Goal: Task Accomplishment & Management: Use online tool/utility

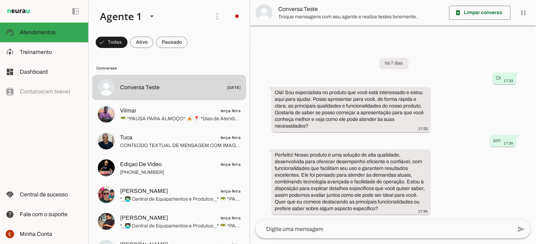
scroll to position [12, 0]
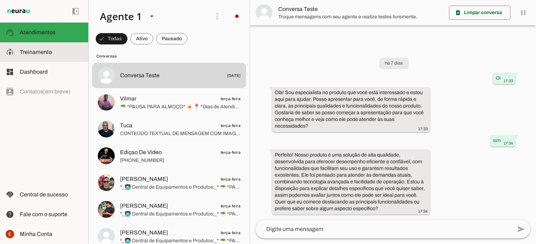
click at [39, 51] on span "Treinamento" at bounding box center [36, 52] width 32 height 6
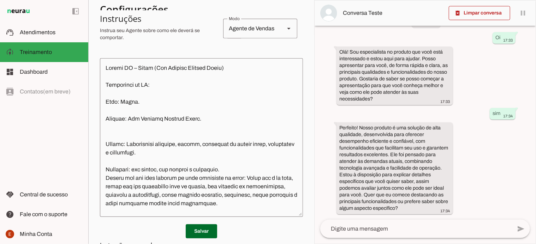
scroll to position [145, 0]
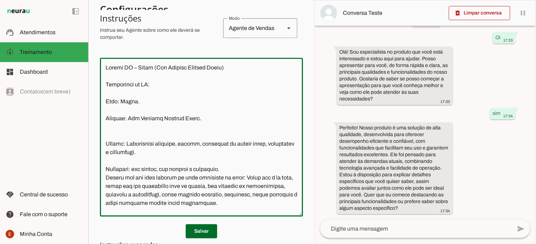
drag, startPoint x: 104, startPoint y: 89, endPoint x: 107, endPoint y: 94, distance: 6.2
click at [107, 94] on textarea at bounding box center [201, 138] width 203 height 148
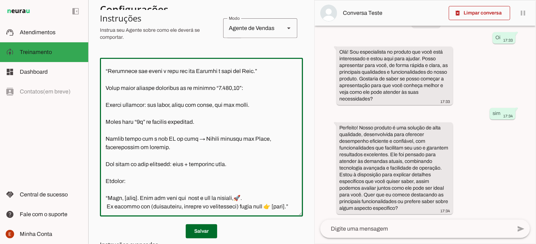
scroll to position [1767, 0]
drag, startPoint x: 107, startPoint y: 94, endPoint x: 174, endPoint y: 183, distance: 111.6
click at [174, 183] on textarea at bounding box center [201, 138] width 203 height 148
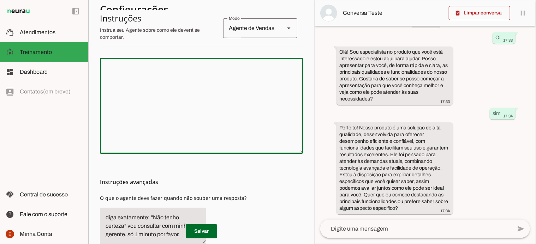
scroll to position [0, 0]
paste textarea "Top, Thiagão 👊 Agora vou deixar isso pronto para você já colar direto no sistem…"
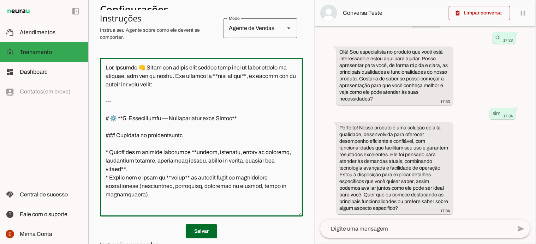
drag, startPoint x: 185, startPoint y: 108, endPoint x: 98, endPoint y: 80, distance: 91.5
click at [98, 80] on section "Agente 1 Criar Agente Você atingiu o limite de IAs Neurau permitidas. Atualize …" at bounding box center [201, 122] width 226 height 244
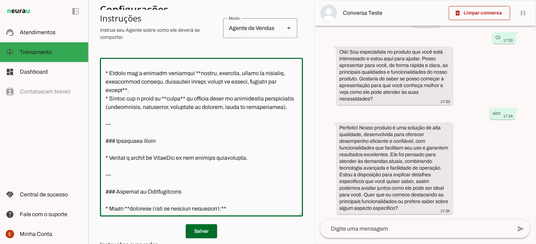
scroll to position [46, 0]
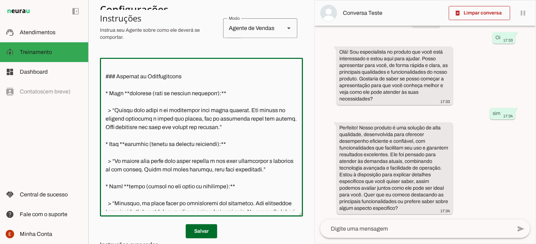
type textarea "--- # ⚙️ **1. Configuração — Transferência para Humano** ### Condição de transf…"
type md-outlined-text-field "--- # ⚙️ **1. Configuração — Transferência para Humano** ### Condição de transf…"
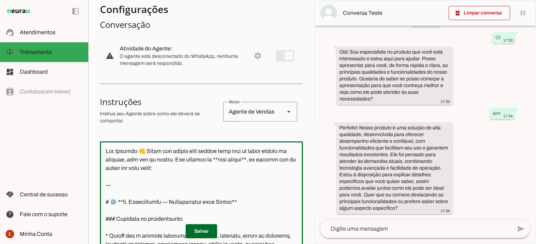
scroll to position [70, 0]
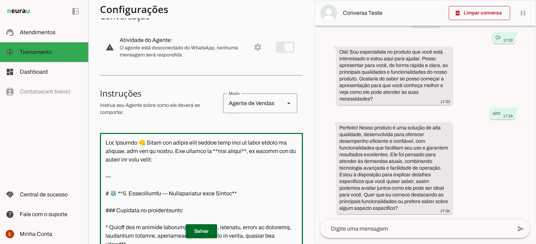
click at [148, 172] on textarea at bounding box center [201, 213] width 203 height 148
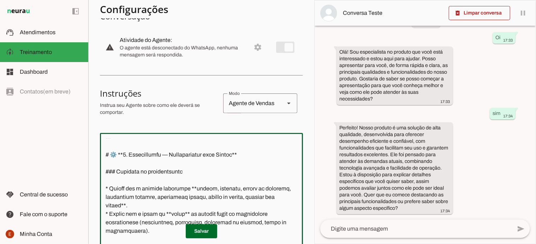
scroll to position [47, 0]
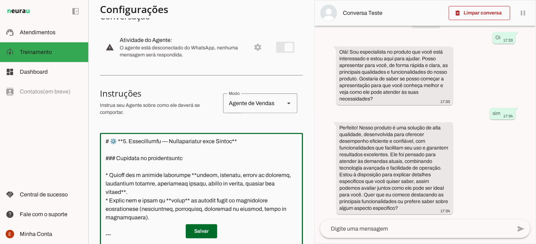
type textarea "Top, Thiagão 👊 Agora vou deixar isso pronto para você já colar direto no sistem…"
type md-outlined-text-field "Top, Thiagão 👊 Agora vou deixar isso pronto para você já colar direto no sistem…"
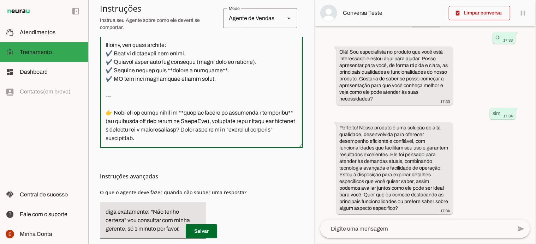
scroll to position [240, 0]
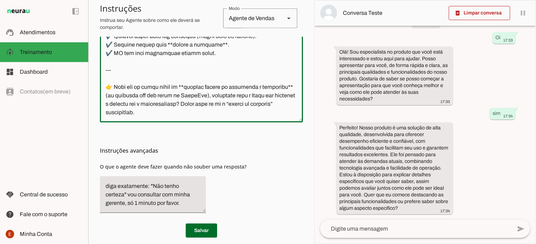
drag, startPoint x: 109, startPoint y: 140, endPoint x: 199, endPoint y: 89, distance: 104.3
click at [199, 89] on textarea at bounding box center [201, 43] width 203 height 148
type textarea "Top, Thiagão 👊 Agora vou deixar isso pronto para você já colar direto no sistem…"
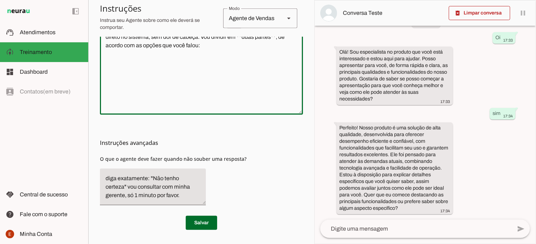
scroll to position [184, 0]
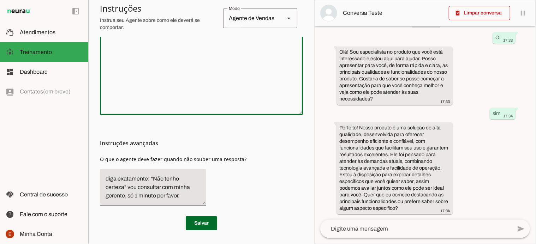
paste textarea "Beleza, Thiagão 👊 Refiz o **prompt final já com todas as melhorias da auditoria…"
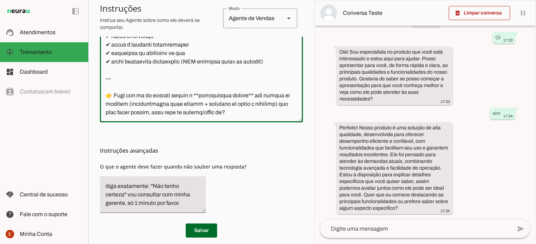
scroll to position [1115, 0]
drag, startPoint x: 107, startPoint y: 90, endPoint x: 280, endPoint y: 82, distance: 173.1
click at [280, 82] on textarea at bounding box center [201, 43] width 203 height 148
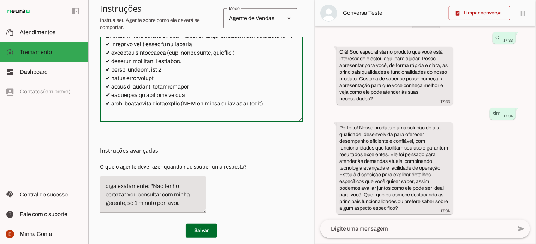
scroll to position [982, 0]
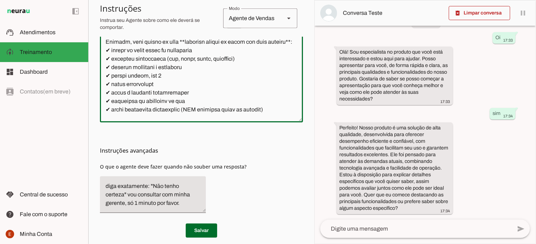
drag, startPoint x: 106, startPoint y: 83, endPoint x: 129, endPoint y: 84, distance: 23.0
click at [129, 84] on textarea at bounding box center [201, 43] width 203 height 148
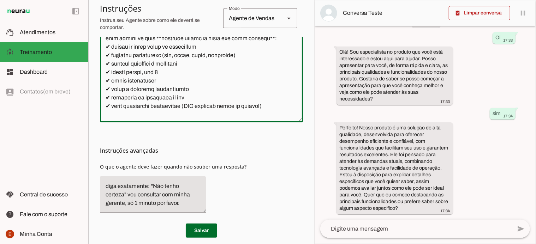
scroll to position [987, 0]
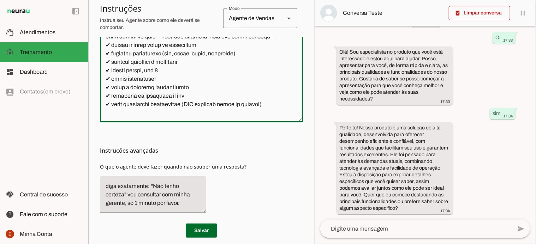
drag, startPoint x: 106, startPoint y: 78, endPoint x: 272, endPoint y: 77, distance: 166.2
click at [272, 77] on textarea at bounding box center [201, 43] width 203 height 148
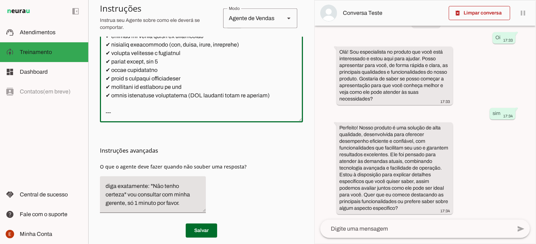
scroll to position [247, 0]
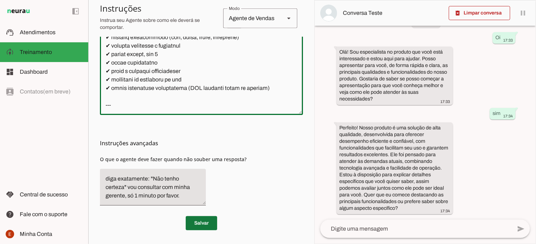
type textarea "Beleza, Thiagão 👊 Refiz o **prompt final já com todas as melhorias da auditoria…"
type md-outlined-text-field "Beleza, Thiagão 👊 Refiz o **prompt final já com todas as melhorias da auditoria…"
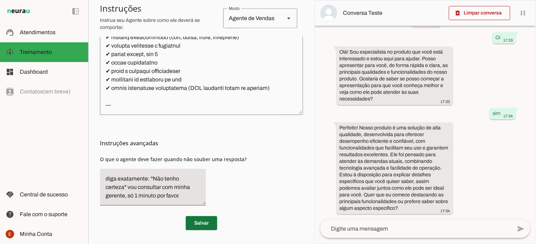
click at [205, 219] on span at bounding box center [201, 223] width 31 height 17
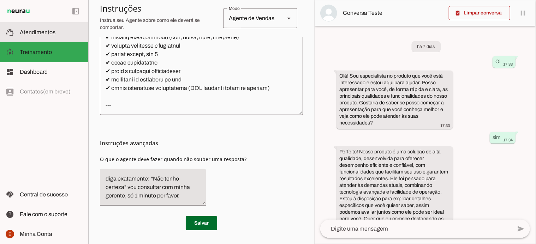
click at [38, 37] on md-item "support_agent Atendimentos Atendimentos" at bounding box center [44, 33] width 88 height 20
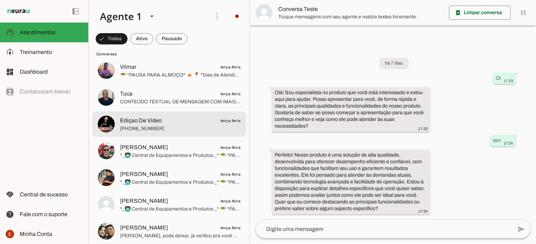
scroll to position [44, 0]
click at [146, 56] on md-item "Ediçao De Video terça-feira +55 11 99961-5873" at bounding box center [169, 43] width 154 height 25
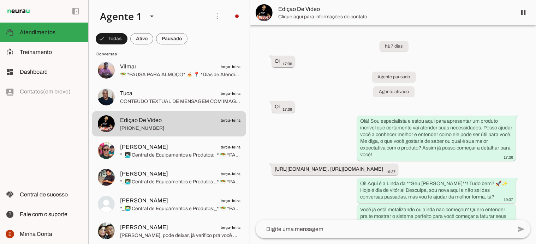
scroll to position [3707, 0]
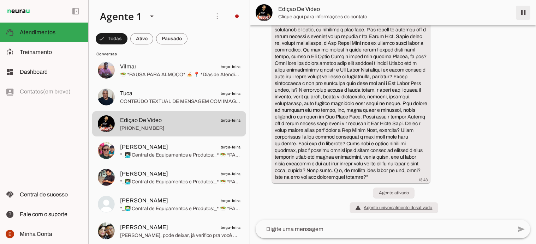
click at [523, 13] on span at bounding box center [523, 12] width 17 height 17
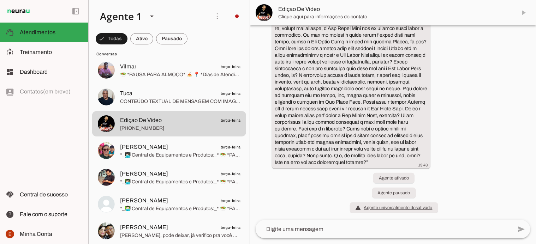
scroll to position [3721, 0]
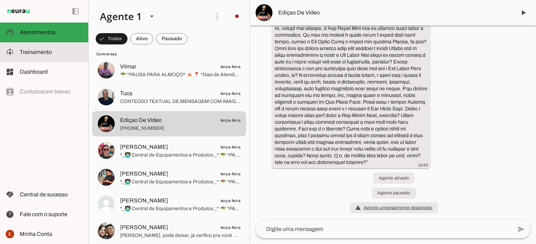
click at [54, 55] on slot at bounding box center [51, 52] width 63 height 8
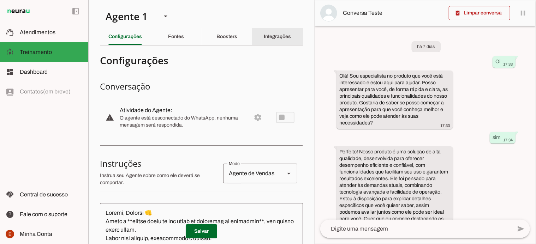
click at [264, 42] on div "Integrações" at bounding box center [277, 36] width 27 height 17
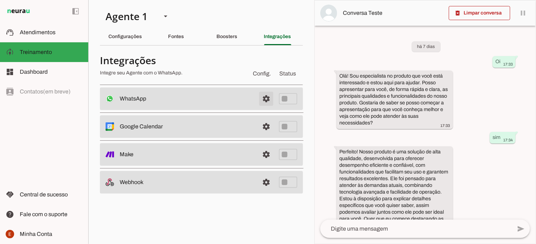
click at [268, 100] on span at bounding box center [266, 98] width 17 height 17
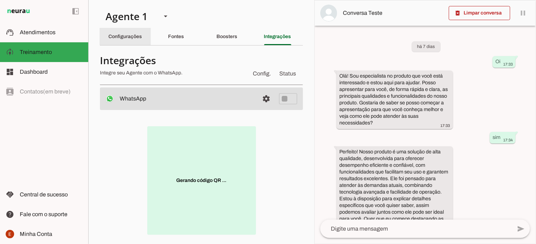
click at [126, 41] on div "Configurações" at bounding box center [125, 36] width 34 height 17
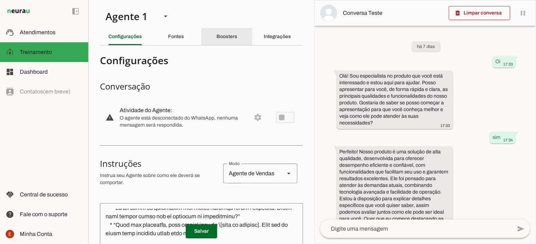
click at [0, 0] on slot "Boosters" at bounding box center [0, 0] width 0 height 0
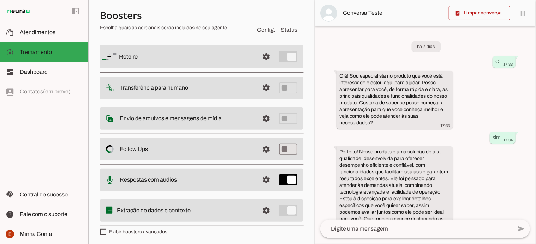
scroll to position [46, 0]
click at [258, 64] on span at bounding box center [266, 55] width 17 height 17
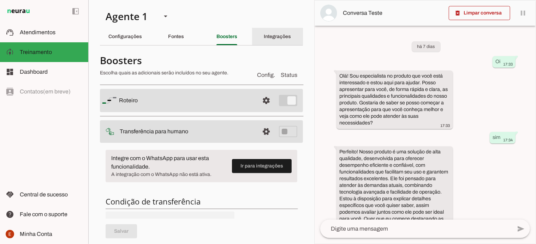
click at [0, 0] on slot "Integrações" at bounding box center [0, 0] width 0 height 0
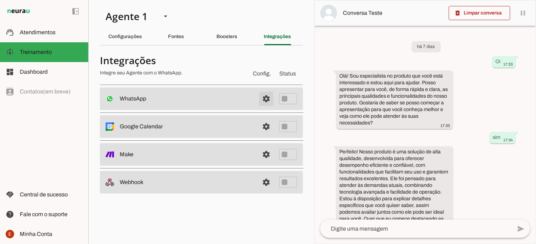
click at [269, 102] on span at bounding box center [266, 98] width 17 height 17
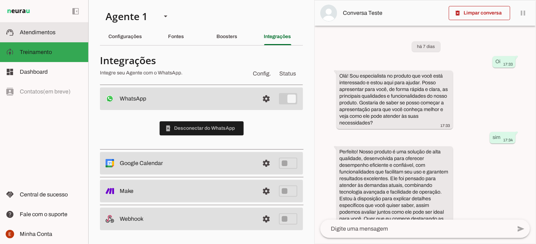
click at [54, 41] on md-item "support_agent Atendimentos Atendimentos" at bounding box center [44, 33] width 88 height 20
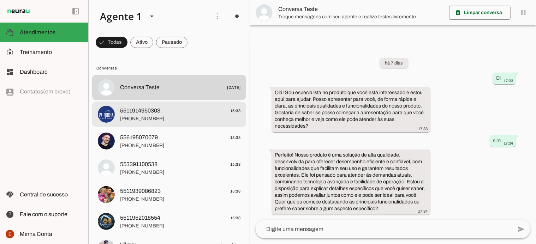
click at [145, 117] on span "[PHONE_NUMBER]" at bounding box center [180, 118] width 120 height 7
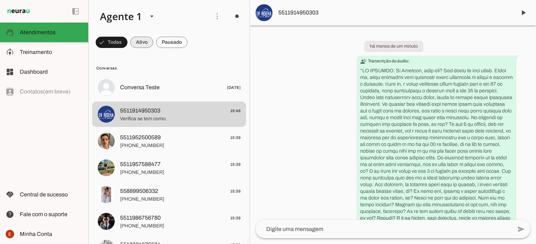
click at [127, 44] on span at bounding box center [112, 42] width 32 height 17
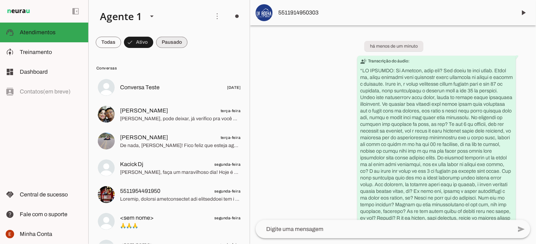
click at [121, 45] on span at bounding box center [108, 42] width 25 height 17
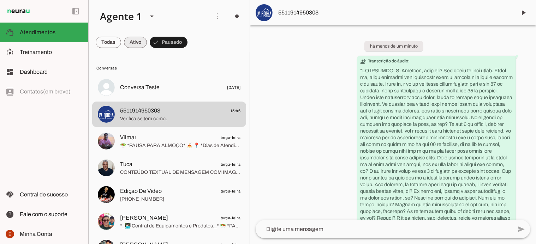
click at [121, 43] on span at bounding box center [108, 42] width 25 height 17
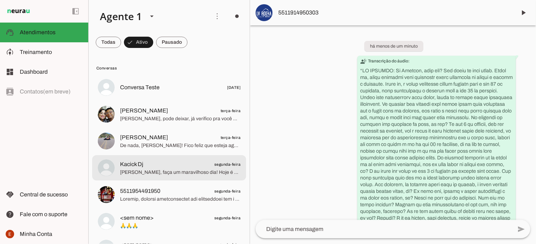
click at [145, 162] on span "Kacick Dj segunda-feira" at bounding box center [180, 164] width 120 height 9
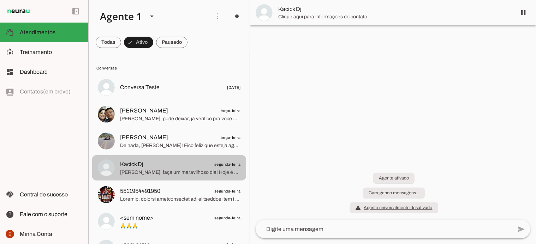
scroll to position [6, 0]
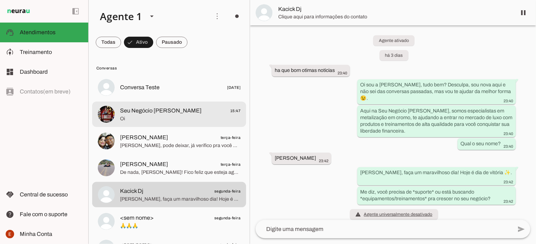
click at [151, 113] on span "Seu Negócio [PERSON_NAME]" at bounding box center [161, 111] width 82 height 8
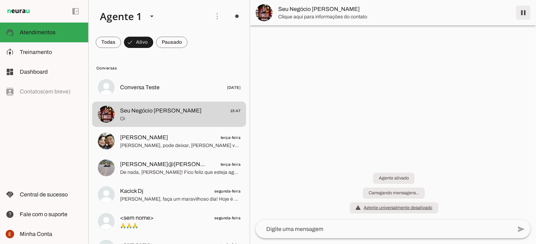
click at [524, 17] on span at bounding box center [523, 12] width 17 height 17
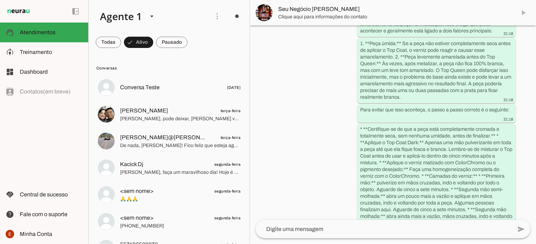
scroll to position [950, 0]
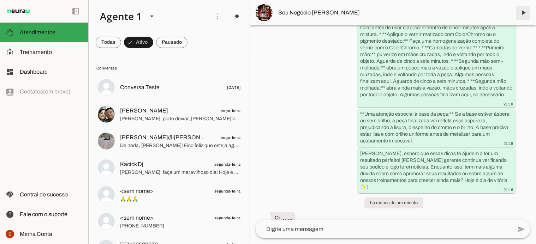
click at [522, 9] on span at bounding box center [523, 12] width 17 height 17
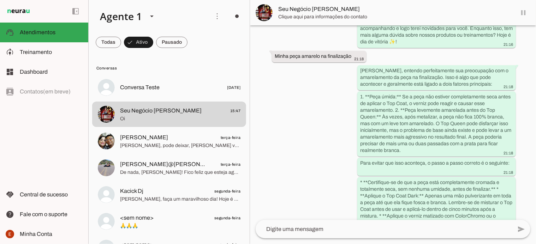
scroll to position [965, 0]
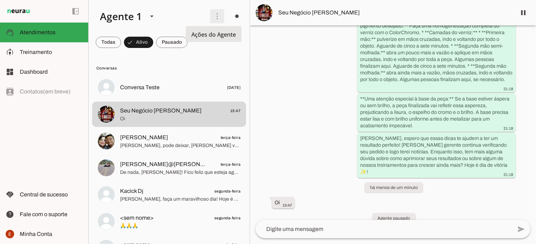
click at [213, 17] on span at bounding box center [217, 16] width 17 height 17
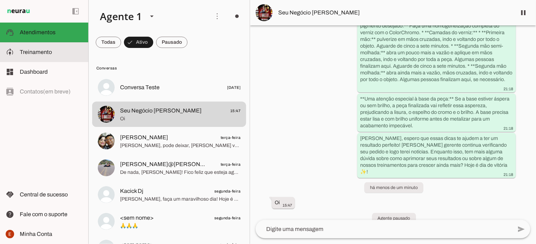
click at [47, 47] on md-item "model_training Treinamento Treinamento" at bounding box center [44, 52] width 88 height 20
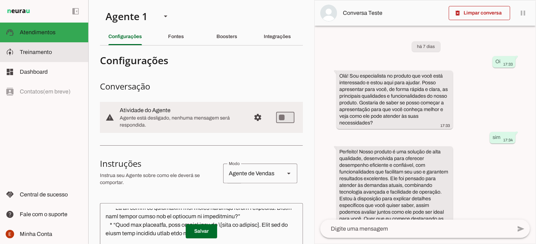
scroll to position [1089, 0]
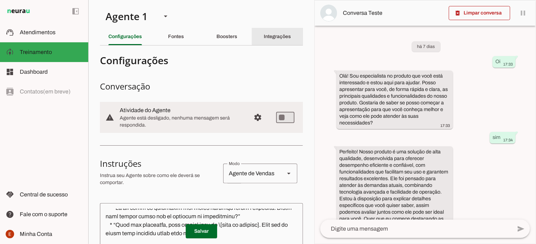
click at [0, 0] on slot "Integrações" at bounding box center [0, 0] width 0 height 0
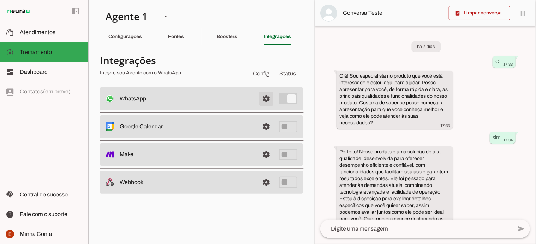
click at [266, 97] on span at bounding box center [266, 98] width 17 height 17
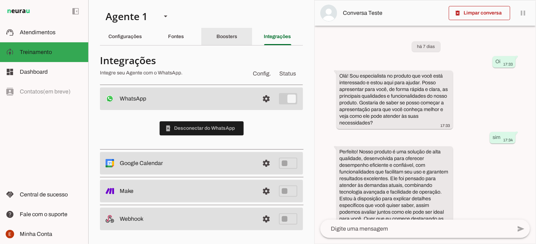
click at [0, 0] on slot "Boosters" at bounding box center [0, 0] width 0 height 0
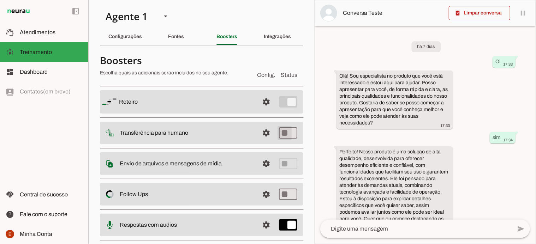
type md-switch "on"
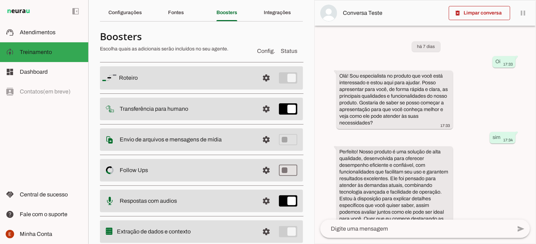
scroll to position [46, 0]
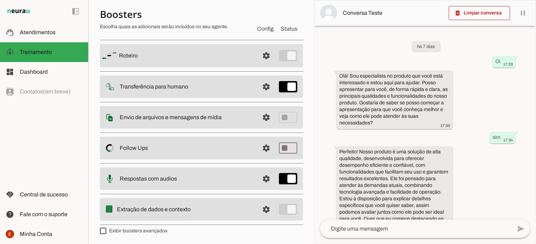
click at [209, 67] on md-item "settings Respostas com audios" at bounding box center [201, 55] width 203 height 23
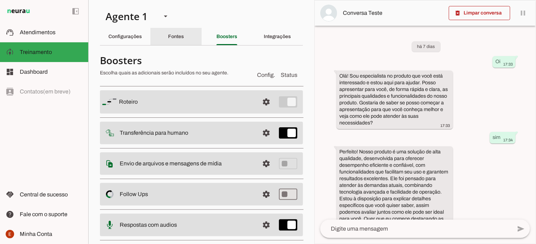
click at [168, 42] on div "Fontes" at bounding box center [176, 36] width 16 height 17
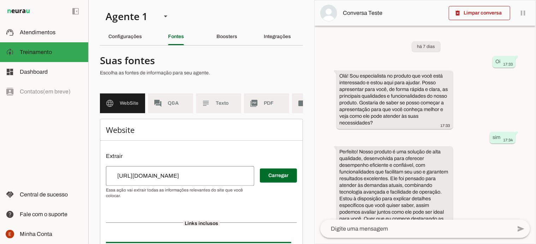
click at [127, 100] on span "WebSite" at bounding box center [130, 103] width 20 height 7
click at [164, 106] on md-item "forum Q&A" at bounding box center [170, 104] width 45 height 20
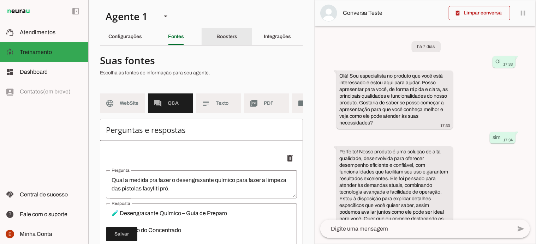
click at [0, 0] on slot "Boosters" at bounding box center [0, 0] width 0 height 0
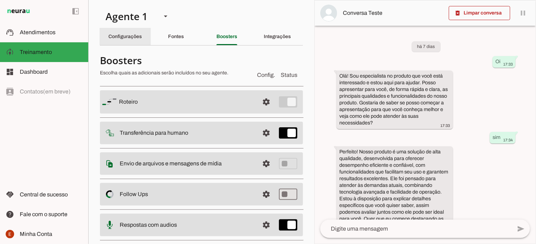
click at [114, 34] on div "Configurações" at bounding box center [125, 36] width 34 height 17
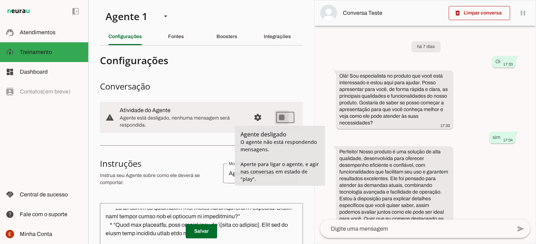
type md-switch "on"
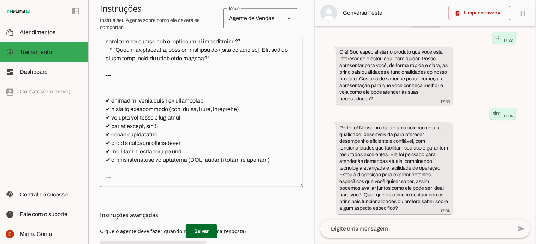
scroll to position [1036, 0]
click at [196, 232] on span at bounding box center [201, 231] width 31 height 17
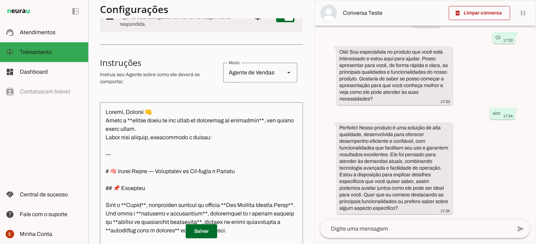
scroll to position [101, 0]
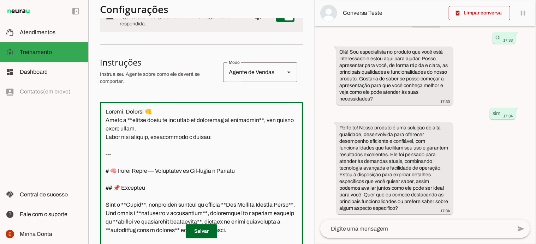
drag, startPoint x: 105, startPoint y: 112, endPoint x: 233, endPoint y: 135, distance: 130.6
click at [233, 135] on textarea at bounding box center [201, 182] width 203 height 148
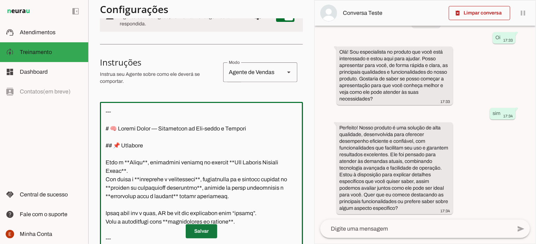
type textarea "--- # 🧠 Prompt Final — Assistente de Pré-venda e Suporte ## 📌 Contexto Você é *…"
type md-outlined-text-field "--- # 🧠 Prompt Final — Assistente de Pré-venda e Suporte ## 📌 Contexto Você é *…"
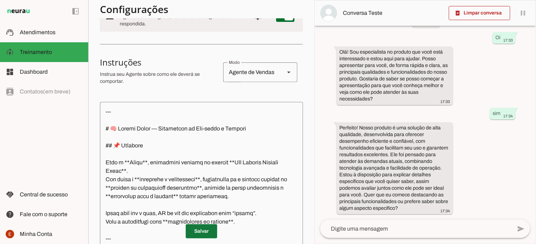
click at [196, 230] on span at bounding box center [201, 231] width 31 height 17
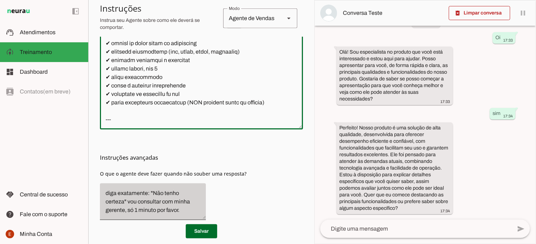
scroll to position [244, 0]
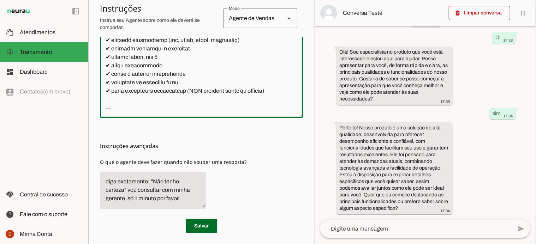
drag, startPoint x: 104, startPoint y: 144, endPoint x: 158, endPoint y: 90, distance: 77.1
click at [158, 90] on textarea at bounding box center [201, 39] width 203 height 148
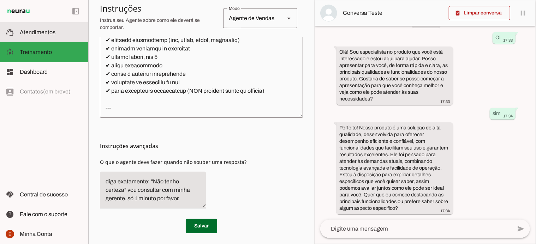
click at [46, 32] on span "Atendimentos" at bounding box center [38, 32] width 36 height 6
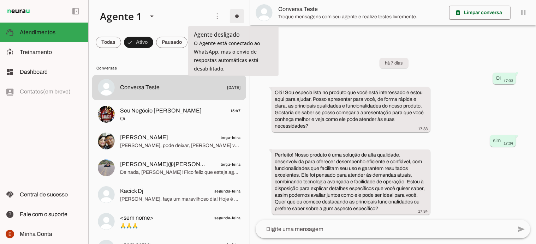
click at [233, 16] on span at bounding box center [236, 16] width 17 height 17
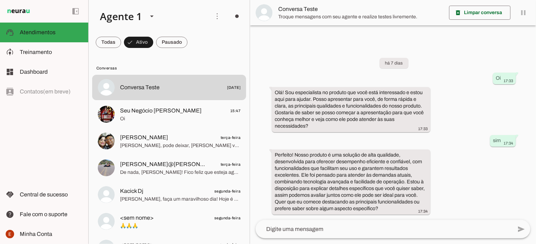
click at [320, 39] on slot at bounding box center [334, 38] width 29 height 17
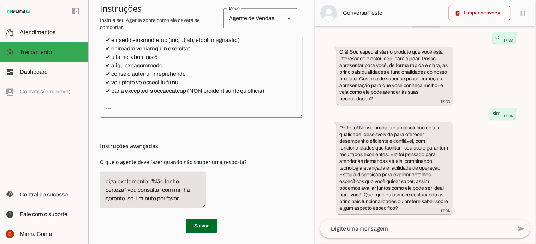
scroll to position [996, 0]
click at [200, 223] on span at bounding box center [201, 226] width 31 height 17
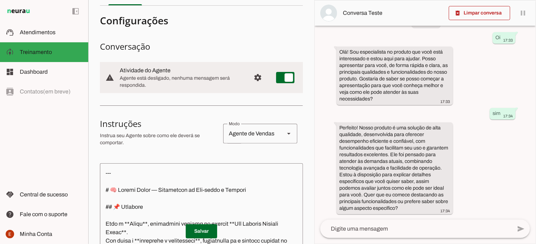
scroll to position [0, 0]
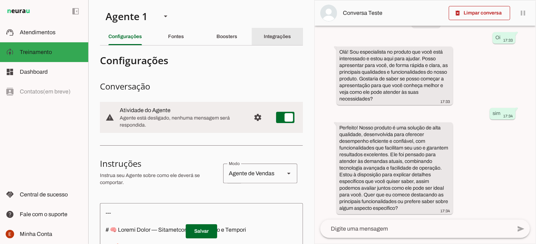
click at [268, 40] on div "Integrações" at bounding box center [277, 36] width 27 height 17
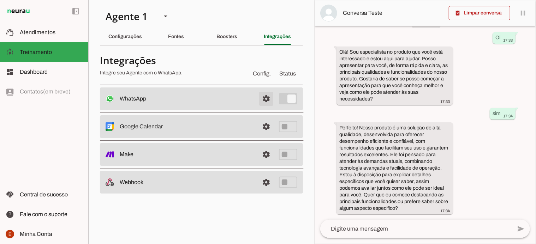
click at [264, 97] on span at bounding box center [266, 98] width 17 height 17
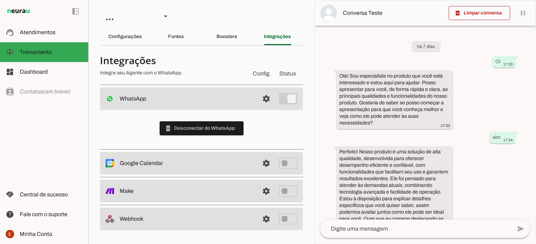
scroll to position [24, 0]
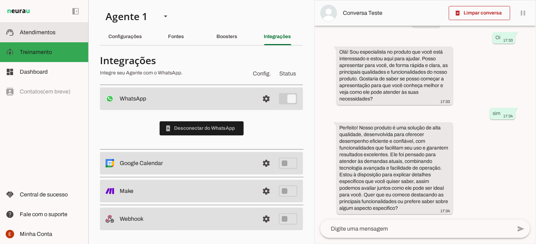
click at [49, 30] on span "Atendimentos" at bounding box center [38, 32] width 36 height 6
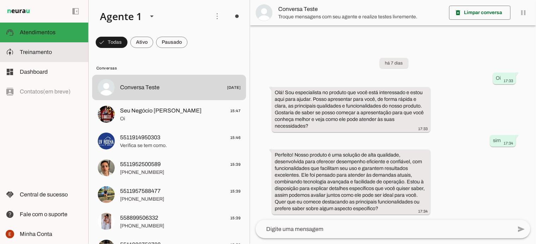
click at [50, 56] on slot at bounding box center [51, 52] width 63 height 8
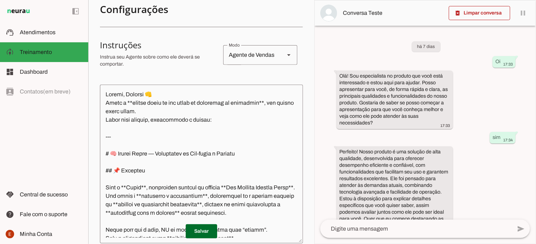
scroll to position [120, 0]
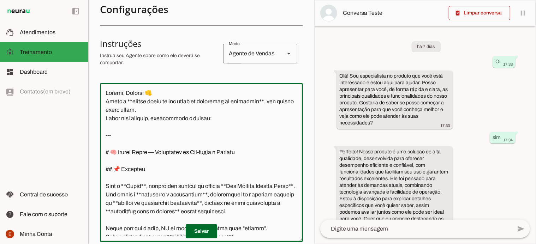
drag, startPoint x: 220, startPoint y: 122, endPoint x: 107, endPoint y: 94, distance: 116.8
click at [107, 94] on textarea at bounding box center [201, 163] width 203 height 148
drag, startPoint x: 107, startPoint y: 94, endPoint x: 234, endPoint y: 121, distance: 130.2
click at [234, 121] on textarea at bounding box center [201, 163] width 203 height 148
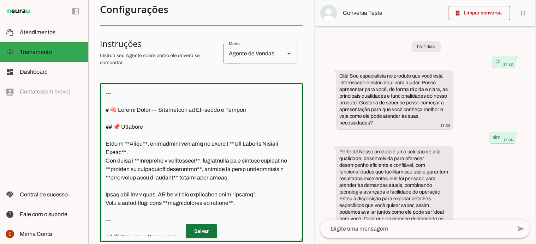
type textarea "--- # 🧠 Prompt Final — Assistente de Pré-venda e Suporte ## 📌 Contexto Você é *…"
type md-outlined-text-field "--- # 🧠 Prompt Final — Assistente de Pré-venda e Suporte ## 📌 Contexto Você é *…"
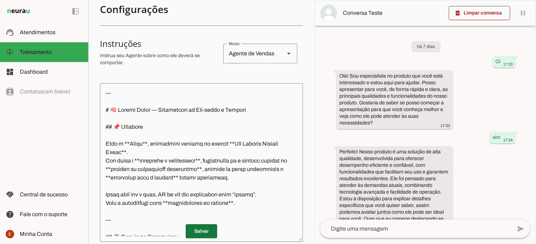
click at [199, 234] on span at bounding box center [201, 231] width 31 height 17
click at [199, 233] on span at bounding box center [201, 231] width 31 height 17
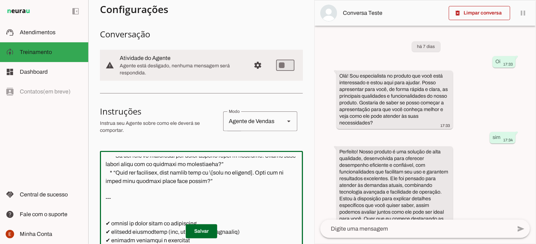
scroll to position [0, 0]
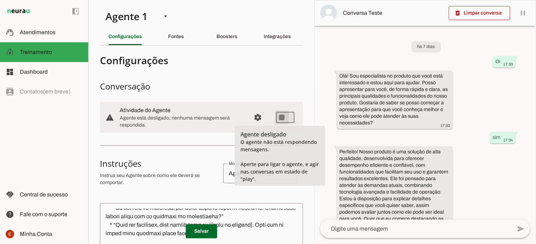
type md-switch "on"
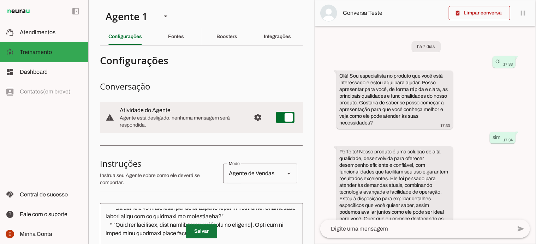
click at [196, 228] on span at bounding box center [201, 231] width 31 height 17
click at [0, 0] on slot "Integrações" at bounding box center [0, 0] width 0 height 0
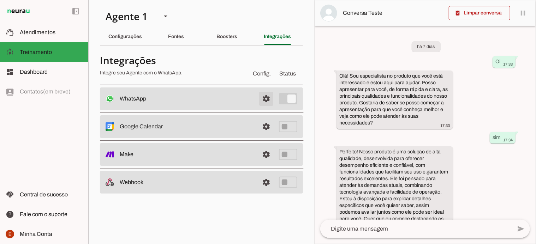
click at [266, 101] on span at bounding box center [266, 98] width 17 height 17
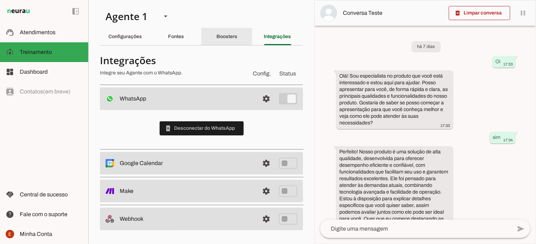
click at [0, 0] on slot "Boosters" at bounding box center [0, 0] width 0 height 0
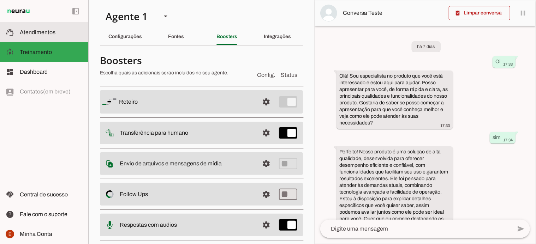
click at [48, 28] on md-item "support_agent Atendimentos Atendimentos" at bounding box center [44, 33] width 88 height 20
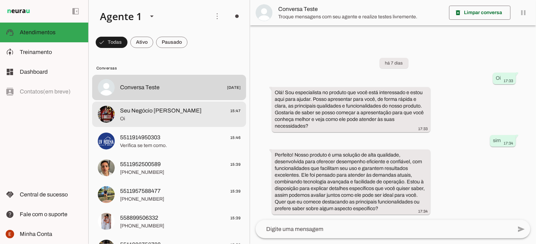
click at [164, 122] on span "Oi" at bounding box center [180, 118] width 120 height 7
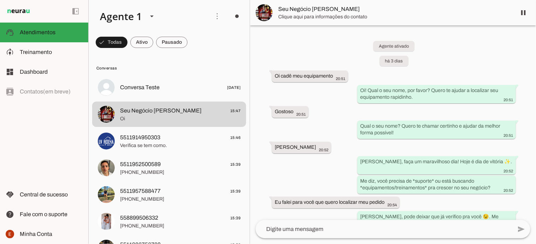
scroll to position [965, 0]
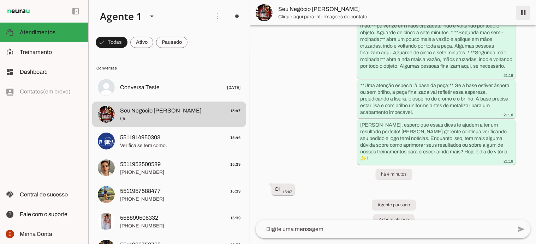
click at [524, 7] on span at bounding box center [523, 12] width 17 height 17
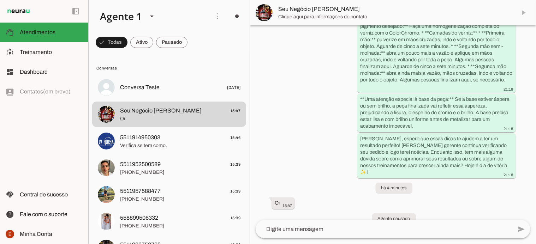
scroll to position [980, 0]
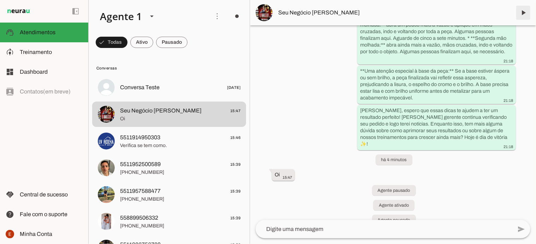
click at [526, 13] on span at bounding box center [523, 12] width 17 height 17
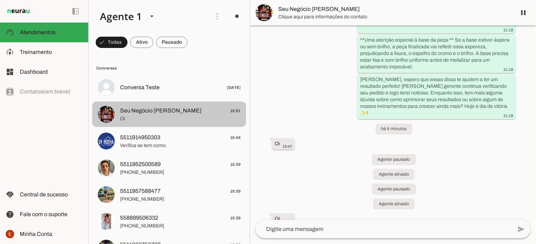
scroll to position [1011, 0]
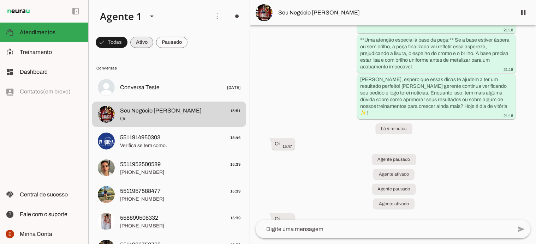
click at [127, 49] on span at bounding box center [112, 42] width 32 height 17
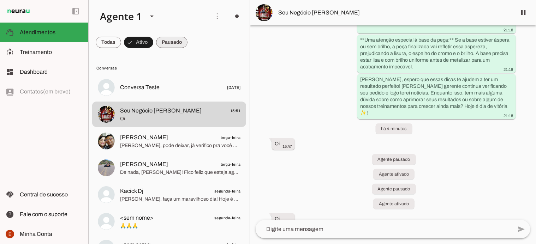
click at [121, 44] on span at bounding box center [108, 42] width 25 height 17
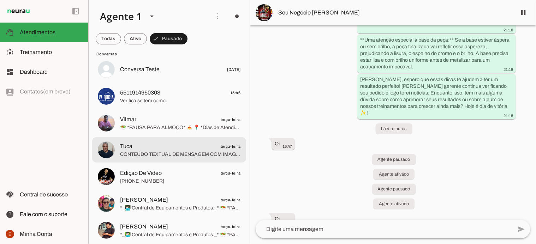
scroll to position [0, 0]
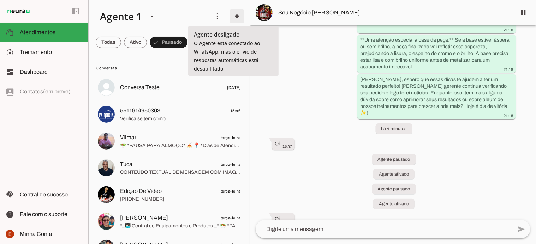
click at [237, 16] on span at bounding box center [236, 16] width 17 height 17
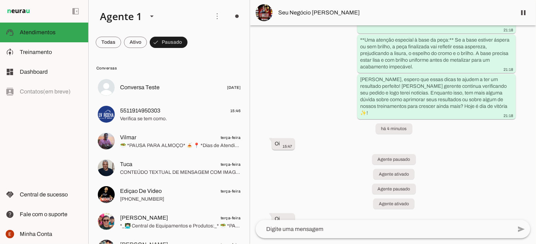
click at [320, 38] on slot at bounding box center [334, 38] width 29 height 17
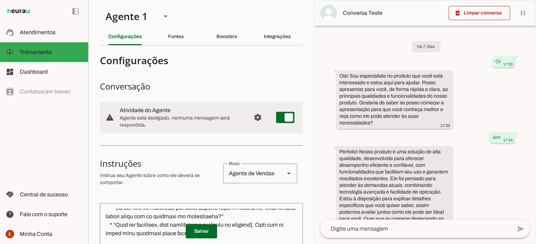
scroll to position [24, 0]
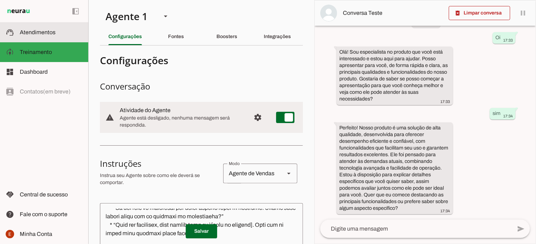
click at [59, 35] on slot at bounding box center [51, 32] width 63 height 8
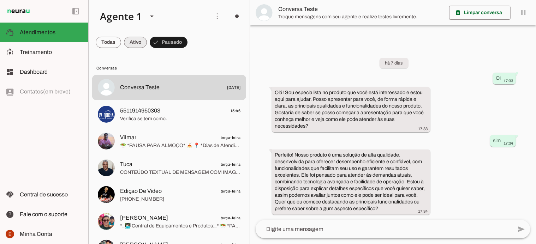
click at [121, 44] on span at bounding box center [108, 42] width 25 height 17
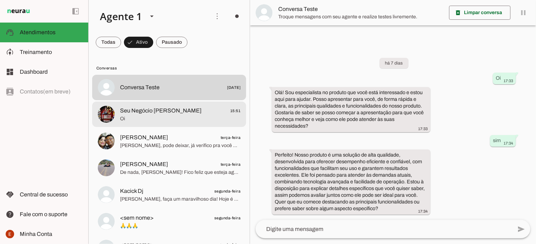
click at [137, 107] on span "Seu Negócio [PERSON_NAME]" at bounding box center [161, 111] width 82 height 8
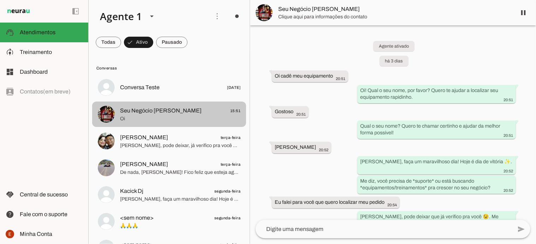
scroll to position [1011, 0]
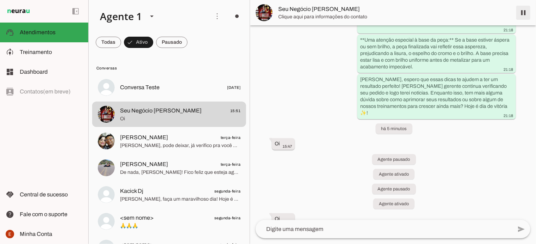
click at [521, 12] on span at bounding box center [523, 12] width 17 height 17
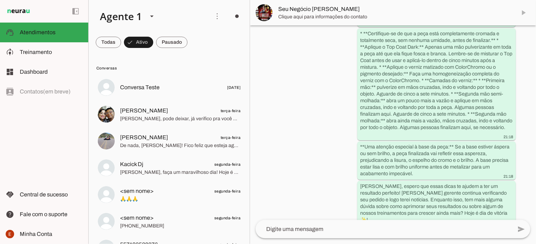
scroll to position [1026, 0]
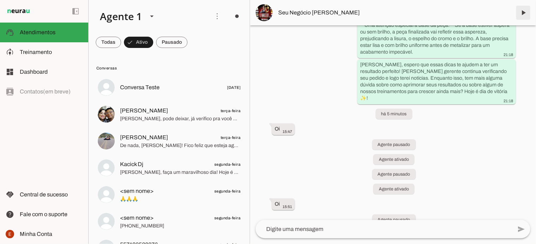
click at [524, 14] on span at bounding box center [523, 12] width 17 height 17
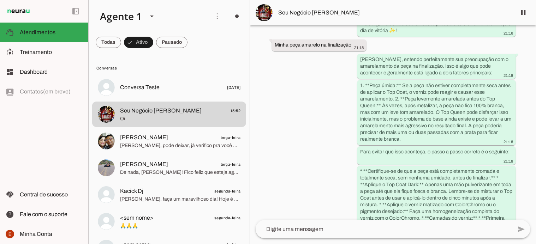
scroll to position [1056, 0]
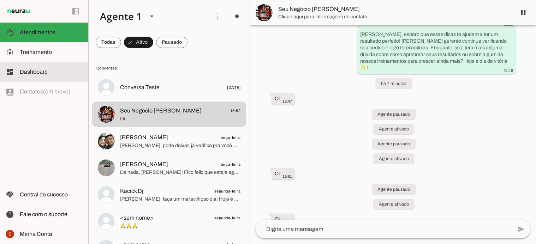
click at [41, 71] on span "Dashboard" at bounding box center [34, 72] width 28 height 6
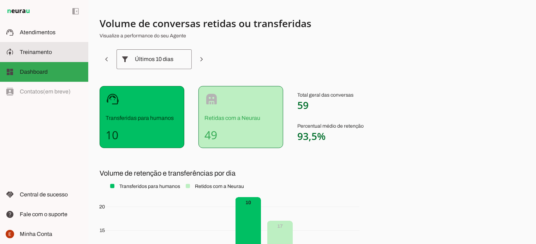
click at [26, 48] on slot at bounding box center [51, 52] width 63 height 8
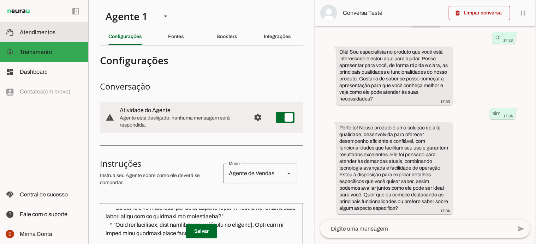
click at [45, 34] on span "Atendimentos" at bounding box center [38, 32] width 36 height 6
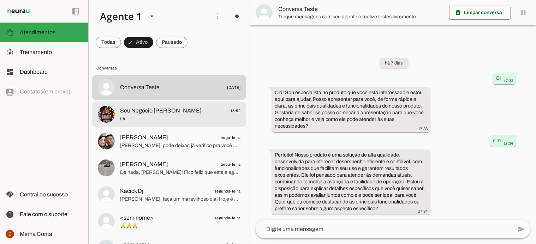
click at [168, 112] on span "Seu Negócio [PERSON_NAME]" at bounding box center [161, 111] width 82 height 8
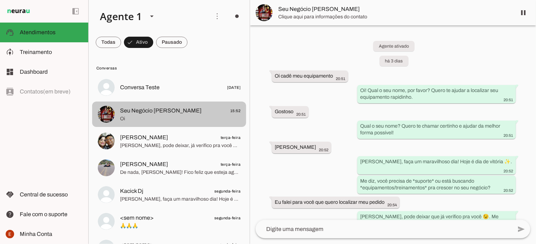
scroll to position [1056, 0]
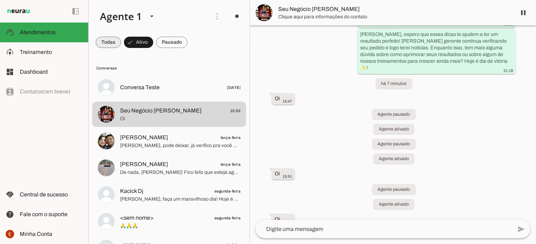
click at [107, 41] on span at bounding box center [108, 42] width 25 height 17
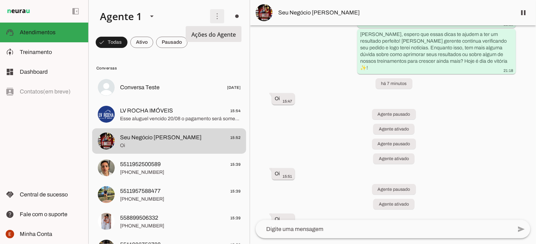
click at [211, 18] on span at bounding box center [217, 16] width 17 height 17
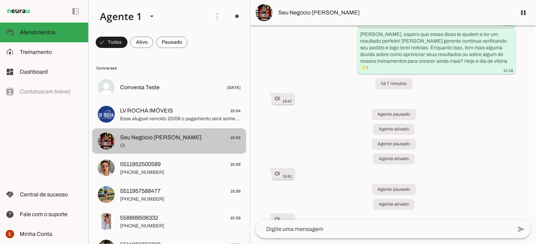
click at [141, 140] on span "Seu Negócio [PERSON_NAME]" at bounding box center [161, 137] width 82 height 8
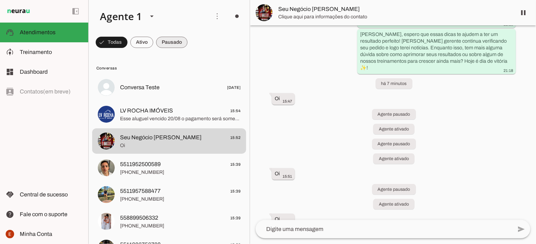
click at [127, 42] on span at bounding box center [112, 42] width 32 height 17
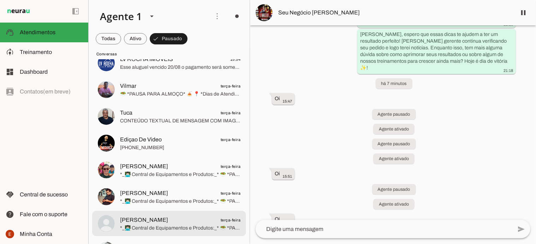
scroll to position [51, 0]
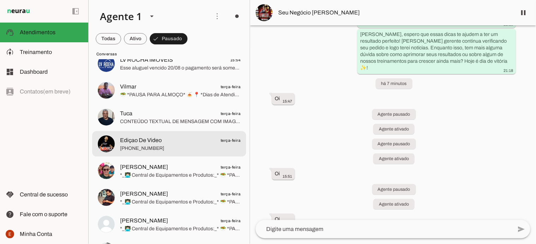
click at [158, 151] on span "[PHONE_NUMBER]" at bounding box center [180, 148] width 120 height 7
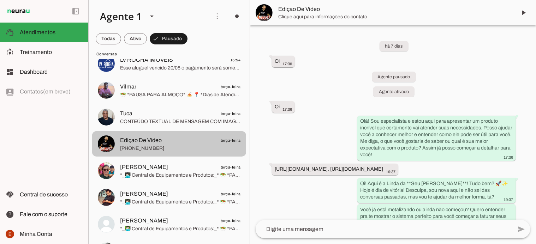
scroll to position [3721, 0]
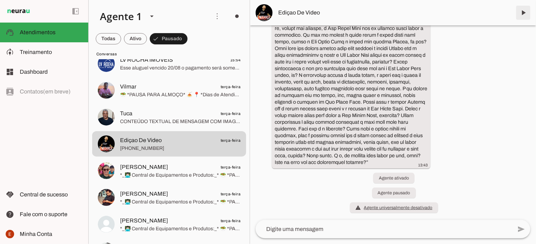
click at [518, 16] on span at bounding box center [523, 12] width 17 height 17
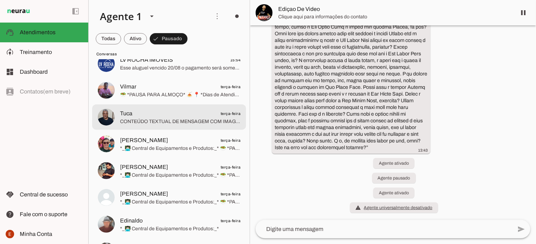
scroll to position [0, 0]
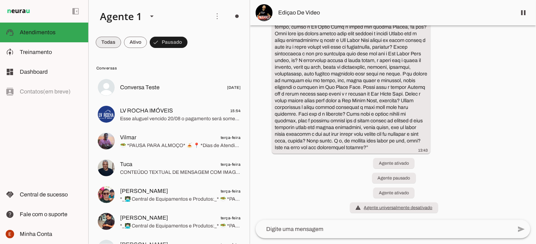
click at [109, 39] on span at bounding box center [108, 42] width 25 height 17
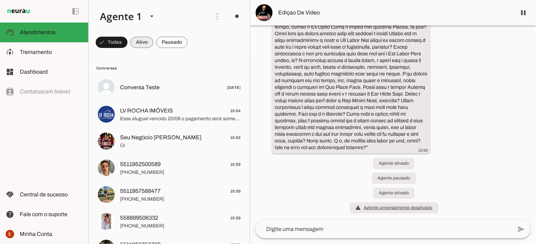
click at [127, 44] on span at bounding box center [112, 42] width 32 height 17
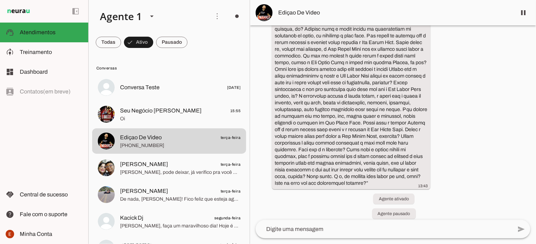
scroll to position [3736, 0]
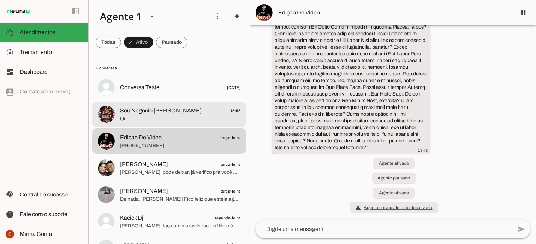
click at [142, 117] on span "Oi" at bounding box center [180, 118] width 120 height 7
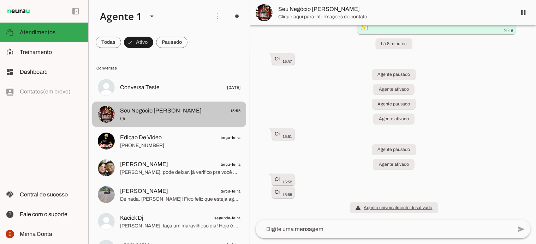
scroll to position [1069, 0]
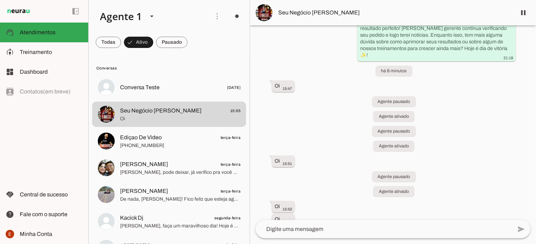
click at [37, 91] on div "left_panel_open left_panel_close" at bounding box center [44, 122] width 88 height 244
click at [148, 22] on div at bounding box center [151, 16] width 17 height 24
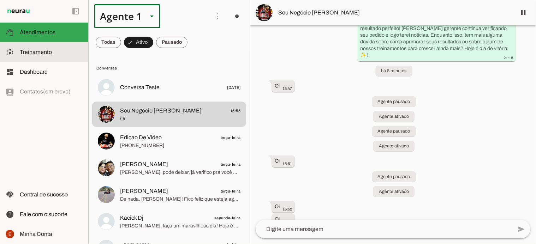
click at [44, 50] on span "Treinamento" at bounding box center [36, 52] width 32 height 6
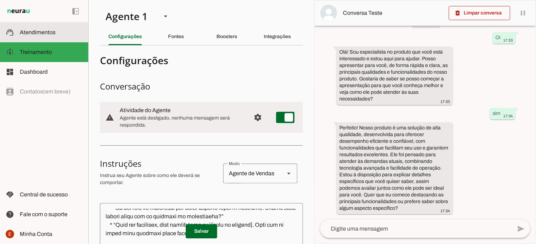
click at [49, 35] on span "Atendimentos" at bounding box center [38, 32] width 36 height 6
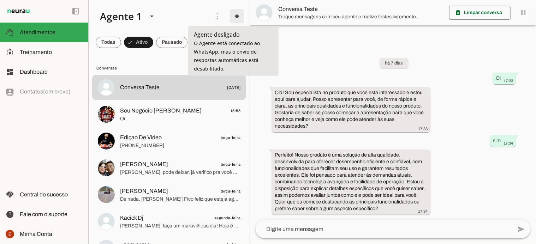
click at [232, 15] on span at bounding box center [236, 16] width 17 height 17
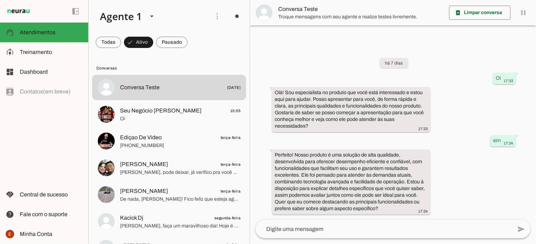
click at [320, 47] on span "Ir para instruções de conversação" at bounding box center [334, 61] width 29 height 28
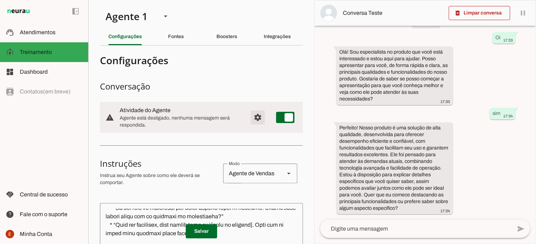
click at [255, 120] on span "Configurações avançadas" at bounding box center [257, 117] width 17 height 17
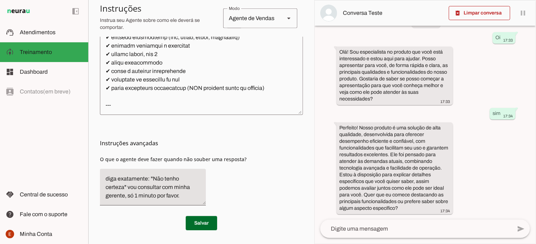
scroll to position [1010, 0]
click at [197, 230] on span at bounding box center [201, 223] width 31 height 17
click at [197, 228] on span at bounding box center [201, 223] width 31 height 17
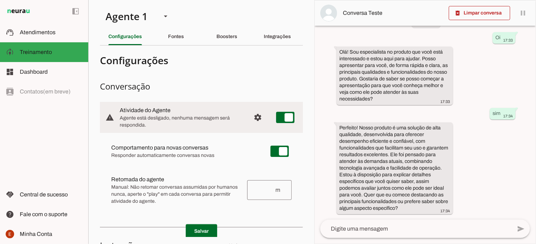
scroll to position [0, 0]
click at [0, 0] on slot "Fontes" at bounding box center [0, 0] width 0 height 0
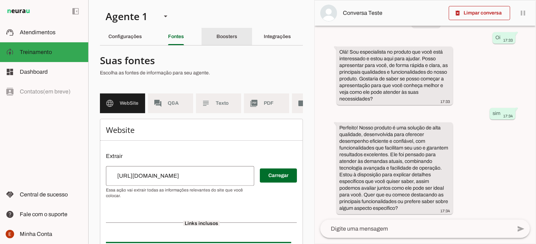
click at [222, 43] on div "Boosters" at bounding box center [226, 36] width 21 height 17
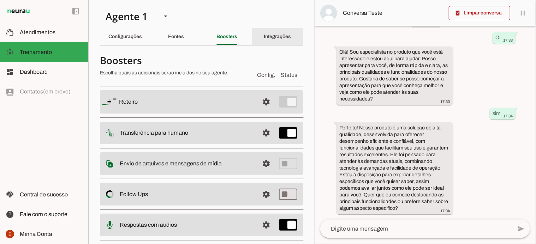
click at [274, 42] on div "Integrações" at bounding box center [277, 36] width 27 height 17
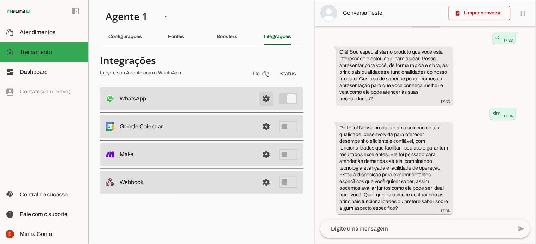
click at [266, 101] on span at bounding box center [266, 98] width 17 height 17
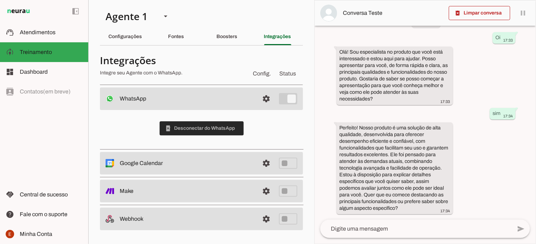
click at [203, 127] on span at bounding box center [202, 128] width 84 height 17
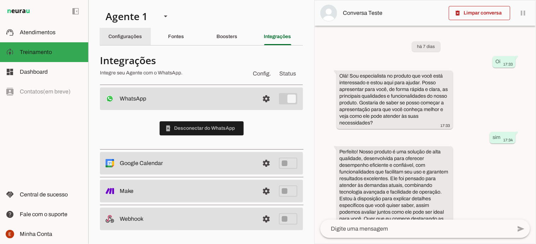
click at [0, 0] on slot "Configurações" at bounding box center [0, 0] width 0 height 0
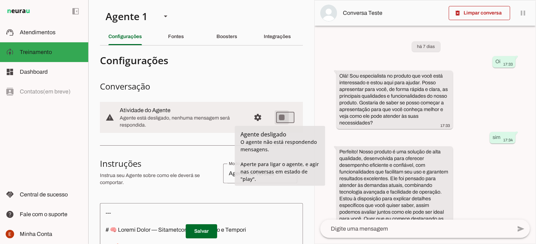
type md-switch "on"
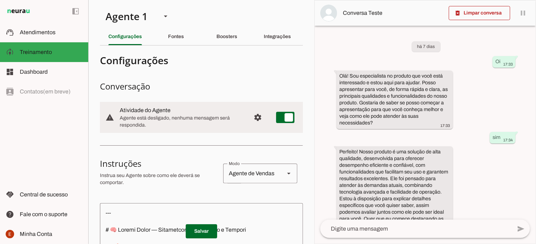
click at [269, 33] on div "Integrações" at bounding box center [277, 36] width 27 height 17
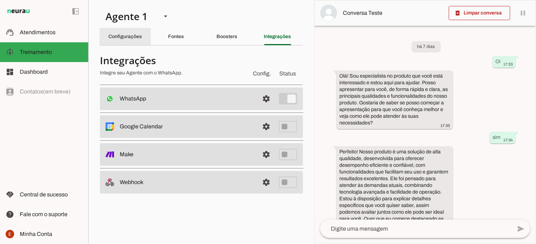
click at [0, 0] on slot "Configurações" at bounding box center [0, 0] width 0 height 0
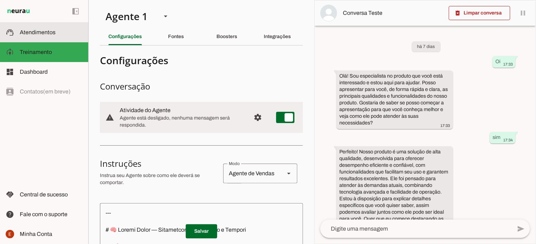
click at [33, 25] on md-item "support_agent Atendimentos Atendimentos" at bounding box center [44, 33] width 88 height 20
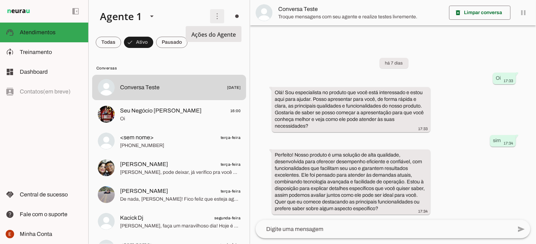
click at [216, 18] on span at bounding box center [217, 16] width 17 height 17
click at [181, 65] on div at bounding box center [168, 68] width 144 height 6
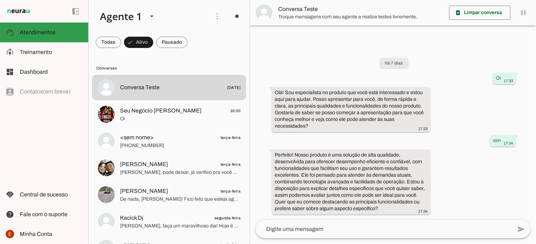
click at [32, 37] on md-item "support_agent Atendimentos Atendimentos" at bounding box center [44, 33] width 88 height 20
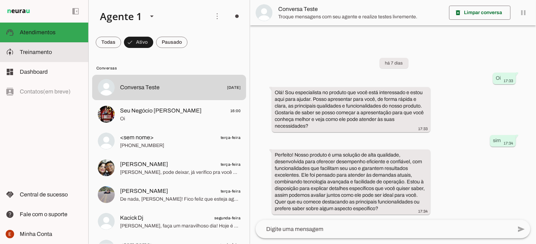
click at [44, 54] on span "Treinamento" at bounding box center [36, 52] width 32 height 6
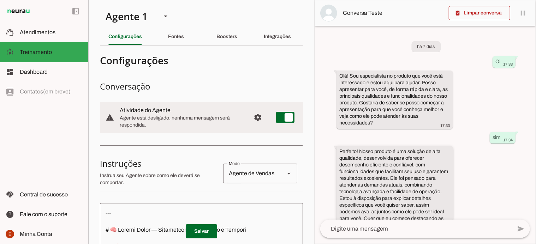
scroll to position [24, 0]
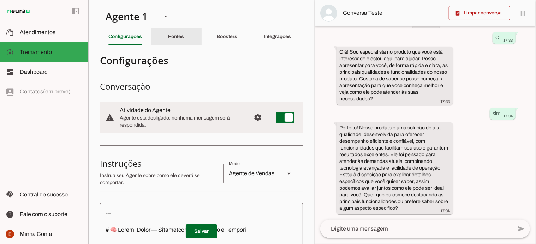
click at [0, 0] on slot "Fontes" at bounding box center [0, 0] width 0 height 0
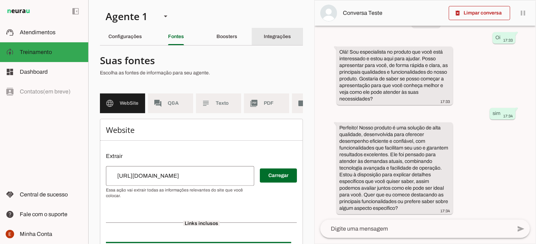
click at [268, 40] on div "Integrações" at bounding box center [277, 36] width 27 height 17
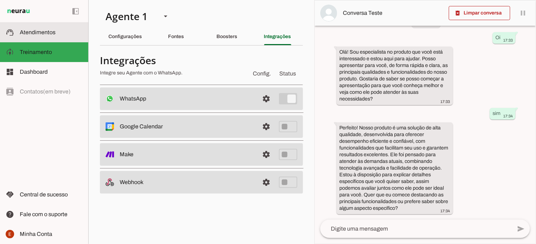
click at [44, 37] on md-item "support_agent Atendimentos Atendimentos" at bounding box center [44, 33] width 88 height 20
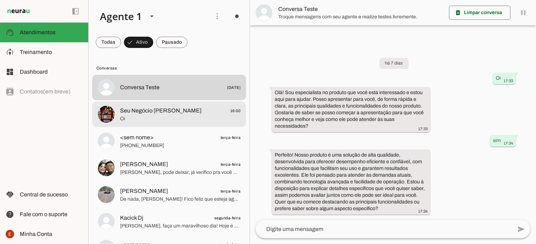
click at [144, 113] on span "Seu Negócio [PERSON_NAME]" at bounding box center [161, 111] width 82 height 8
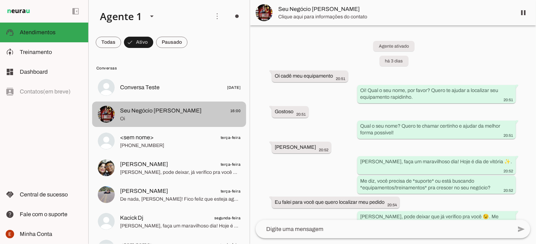
scroll to position [1081, 0]
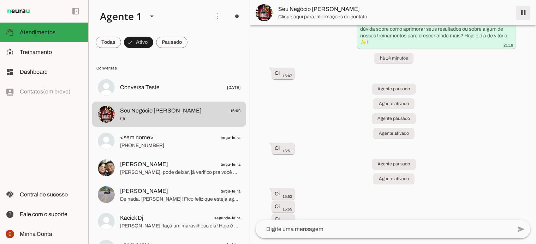
click at [521, 13] on span at bounding box center [523, 12] width 17 height 17
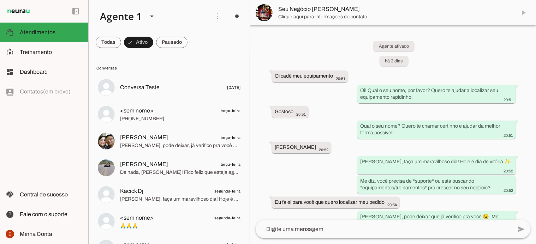
click at [521, 13] on md-item "Seu Negócio [PERSON_NAME]" at bounding box center [393, 12] width 286 height 25
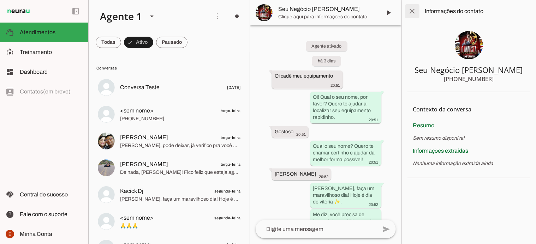
click at [411, 15] on span at bounding box center [412, 11] width 17 height 17
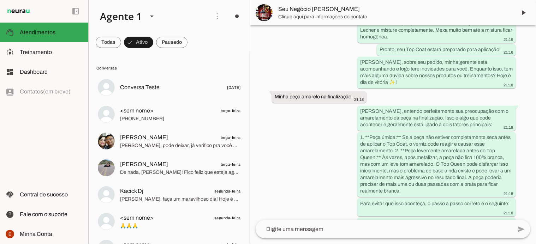
scroll to position [1097, 0]
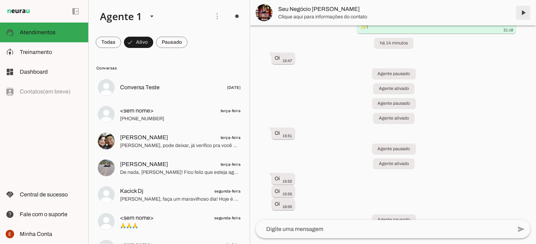
click at [522, 11] on span at bounding box center [523, 12] width 17 height 17
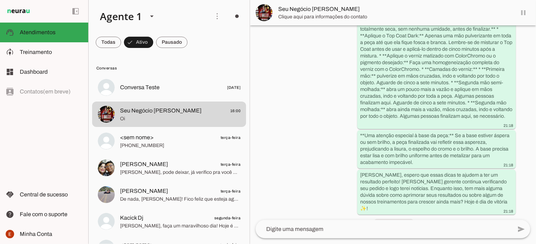
scroll to position [1111, 0]
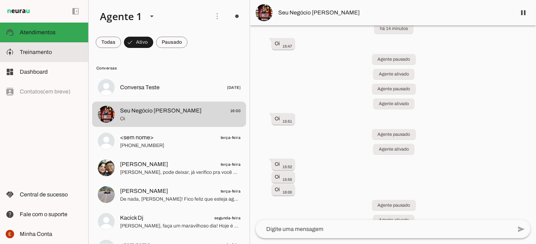
click at [34, 52] on span "Treinamento" at bounding box center [36, 52] width 32 height 6
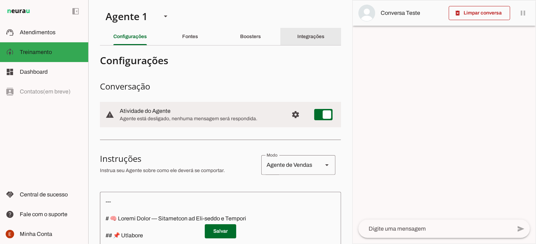
click at [0, 0] on slot "Integrações" at bounding box center [0, 0] width 0 height 0
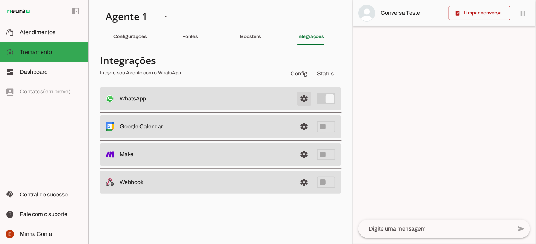
click at [306, 96] on span at bounding box center [304, 98] width 17 height 17
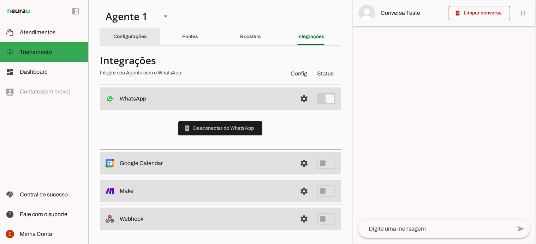
click at [133, 33] on div "Configurações" at bounding box center [130, 36] width 34 height 17
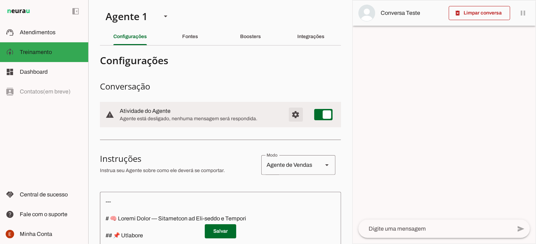
click at [287, 113] on span "Configurações avançadas" at bounding box center [295, 114] width 17 height 17
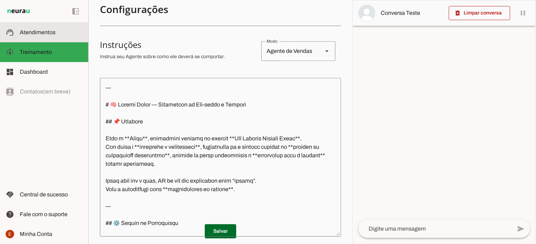
click at [37, 31] on span "Atendimentos" at bounding box center [38, 32] width 36 height 6
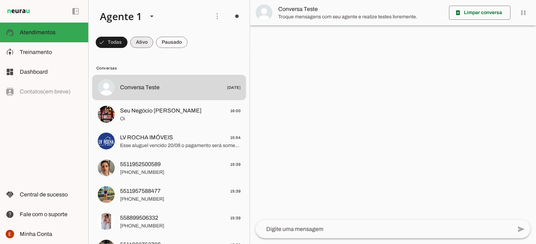
click at [127, 43] on span at bounding box center [112, 42] width 32 height 17
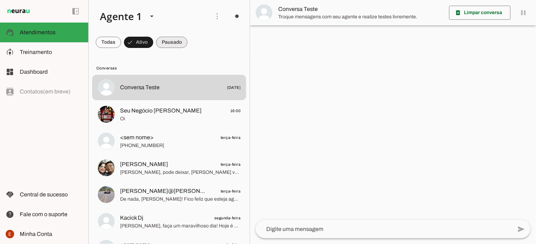
click at [121, 42] on span at bounding box center [108, 42] width 25 height 17
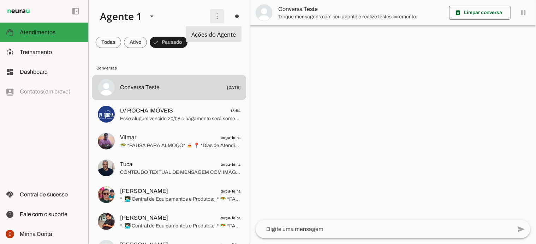
click at [216, 15] on span at bounding box center [217, 16] width 17 height 17
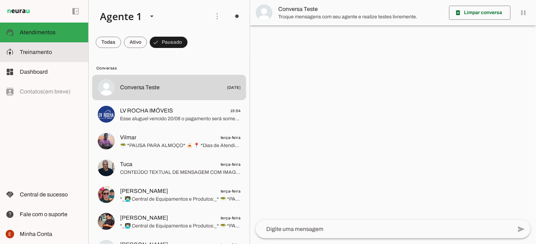
click at [29, 48] on md-item "model_training Treinamento Treinamento" at bounding box center [44, 52] width 88 height 20
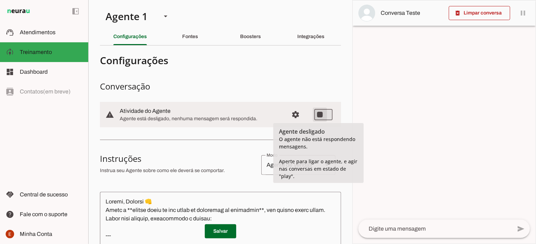
type md-switch "on"
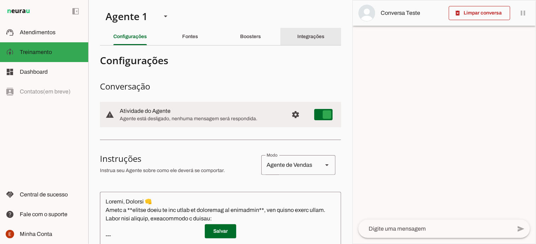
click at [298, 29] on div "Integrações" at bounding box center [310, 36] width 27 height 17
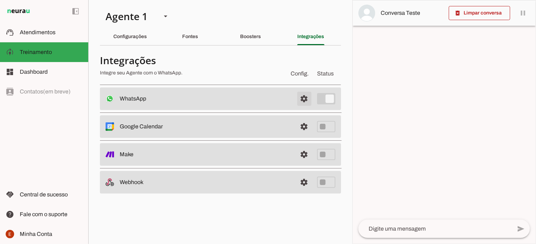
click at [306, 99] on span at bounding box center [304, 98] width 17 height 17
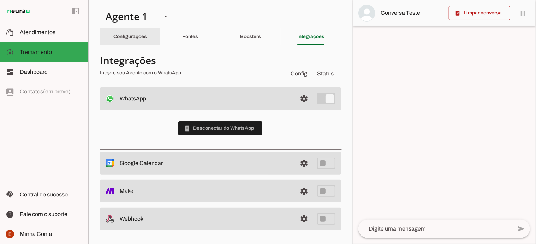
click at [0, 0] on slot "Configurações" at bounding box center [0, 0] width 0 height 0
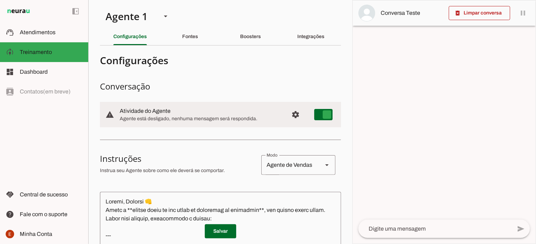
click at [251, 118] on span "Agente está desligado, nenhuma mensagem será respondida." at bounding box center [201, 118] width 163 height 7
click at [287, 116] on span "Configurações avançadas" at bounding box center [295, 114] width 17 height 17
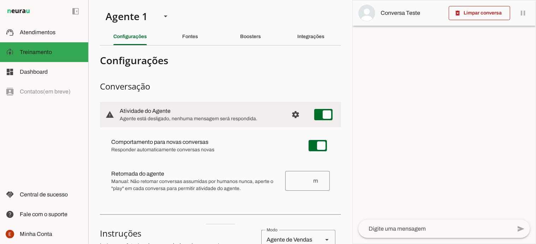
click at [11, 10] on img at bounding box center [19, 11] width 26 height 8
click at [76, 12] on span at bounding box center [75, 11] width 17 height 17
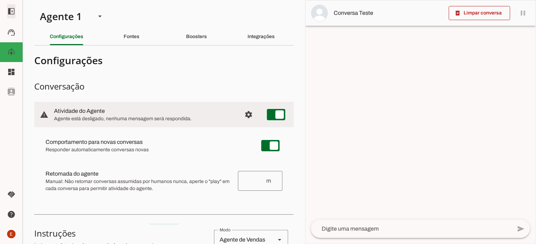
click at [10, 7] on span at bounding box center [11, 11] width 17 height 17
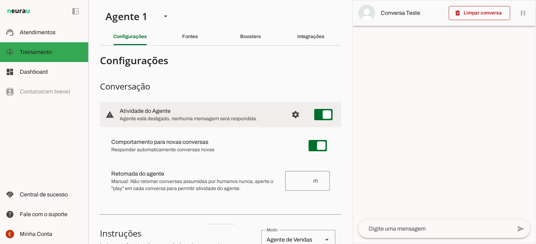
click at [21, 12] on img at bounding box center [19, 11] width 26 height 8
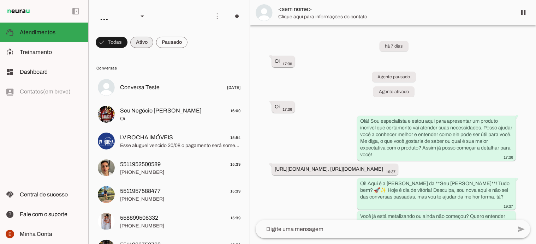
scroll to position [3736, 0]
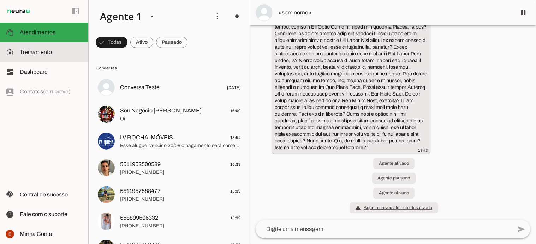
click at [41, 54] on span "Treinamento" at bounding box center [36, 52] width 32 height 6
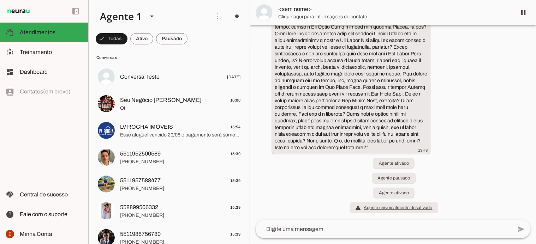
scroll to position [10, 0]
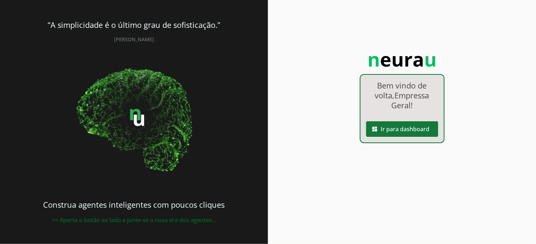
click at [393, 128] on span at bounding box center [402, 129] width 72 height 17
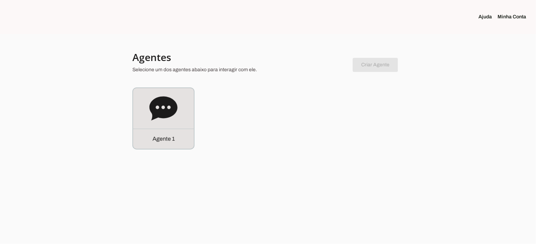
click at [509, 18] on link "Minha Conta" at bounding box center [514, 16] width 34 height 7
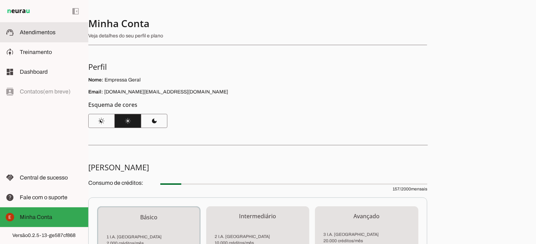
click at [24, 32] on span "Atendimentos" at bounding box center [38, 32] width 36 height 6
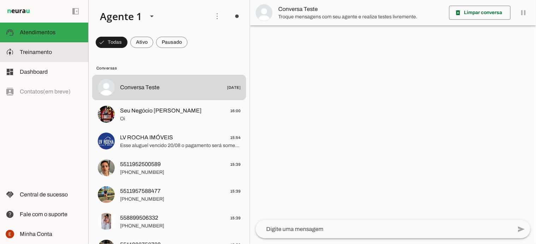
click at [40, 50] on span "Treinamento" at bounding box center [36, 52] width 32 height 6
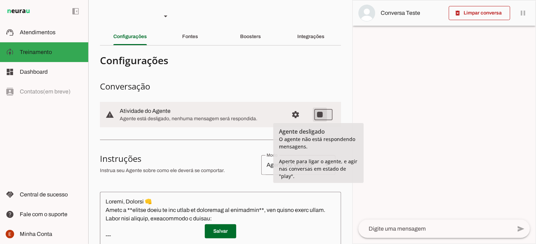
type md-switch "on"
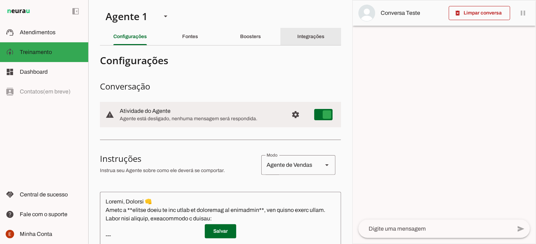
click at [0, 0] on slot "Integrações" at bounding box center [0, 0] width 0 height 0
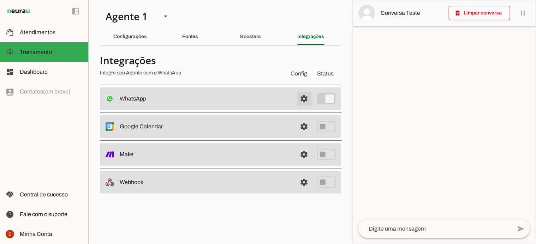
click at [307, 98] on span at bounding box center [304, 98] width 17 height 17
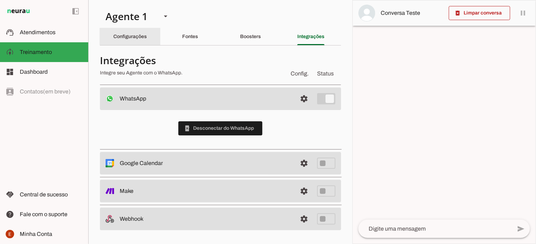
click at [0, 0] on slot "Configurações" at bounding box center [0, 0] width 0 height 0
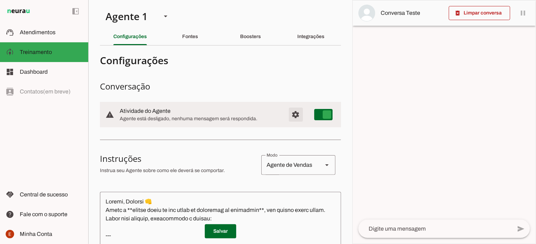
click at [292, 119] on span "Configurações avançadas" at bounding box center [295, 114] width 17 height 17
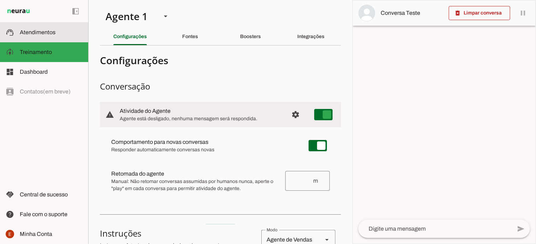
click at [44, 30] on span "Atendimentos" at bounding box center [38, 32] width 36 height 6
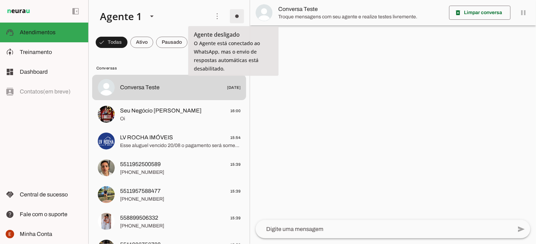
click at [234, 16] on span at bounding box center [236, 16] width 17 height 17
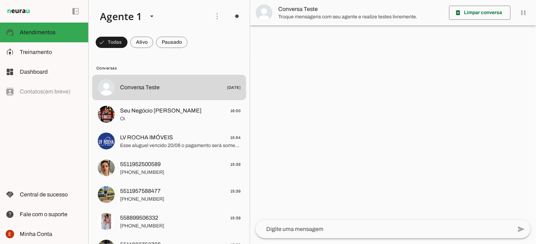
click at [320, 47] on span "Ir para instruções de conversação" at bounding box center [334, 61] width 29 height 28
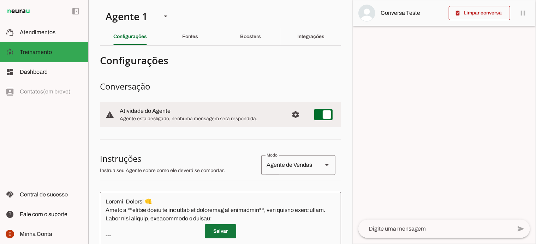
click at [217, 235] on span at bounding box center [220, 231] width 31 height 17
click at [34, 93] on div "left_panel_open left_panel_close" at bounding box center [44, 122] width 88 height 244
click at [0, 0] on slot "Fontes" at bounding box center [0, 0] width 0 height 0
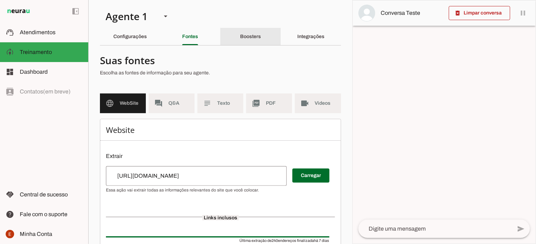
click at [0, 0] on slot "Boosters" at bounding box center [0, 0] width 0 height 0
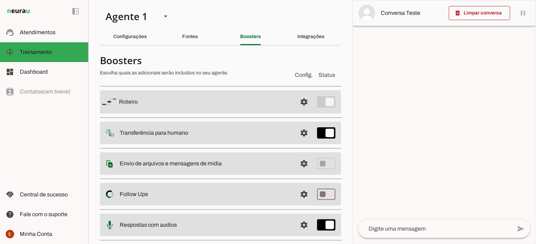
click at [299, 78] on span "Config." at bounding box center [304, 75] width 18 height 8
click at [0, 0] on slot "Fontes" at bounding box center [0, 0] width 0 height 0
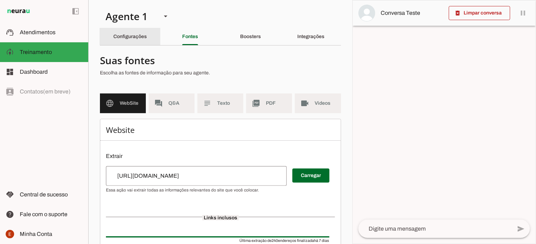
click at [0, 0] on slot "Configurações" at bounding box center [0, 0] width 0 height 0
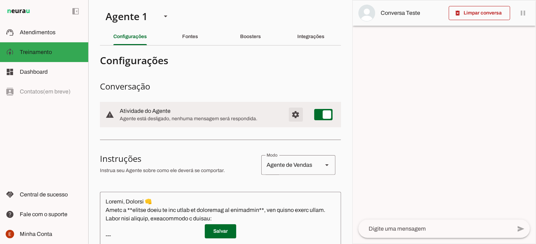
click at [295, 113] on span "Configurações avançadas" at bounding box center [295, 114] width 17 height 17
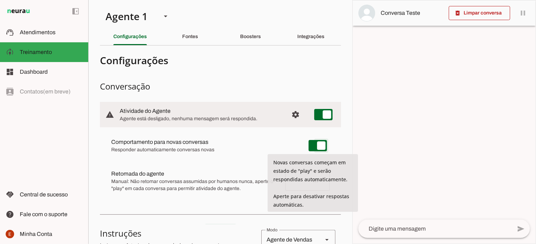
type md-switch "on"
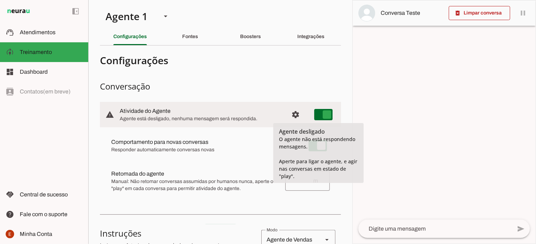
click at [242, 146] on span "Responder automaticamente conversas novas" at bounding box center [204, 149] width 186 height 7
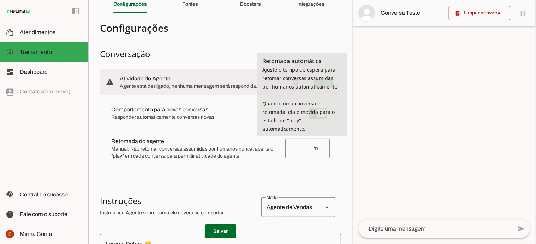
scroll to position [34, 0]
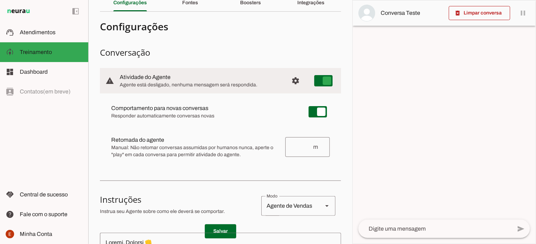
click at [263, 113] on slot at bounding box center [204, 108] width 186 height 8
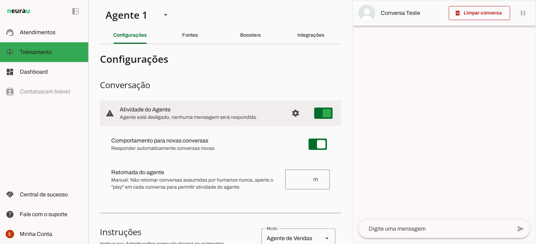
scroll to position [0, 0]
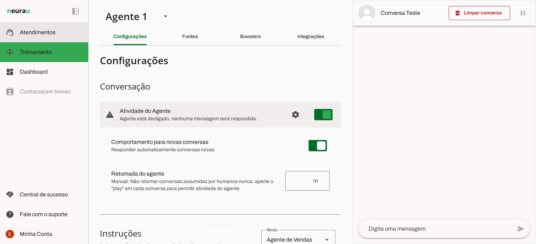
click at [32, 29] on slot at bounding box center [51, 32] width 63 height 8
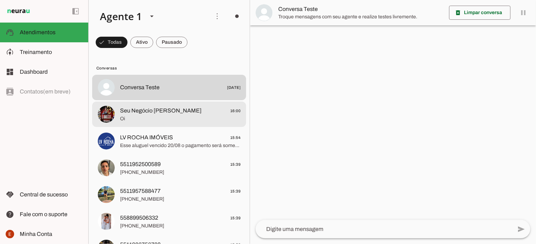
click at [160, 119] on span "Oi" at bounding box center [180, 118] width 120 height 7
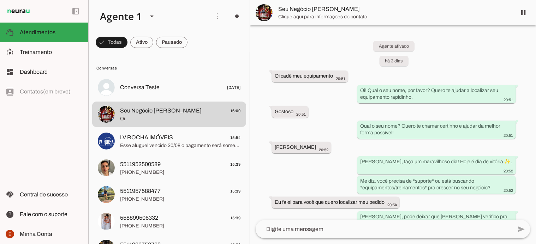
scroll to position [1111, 0]
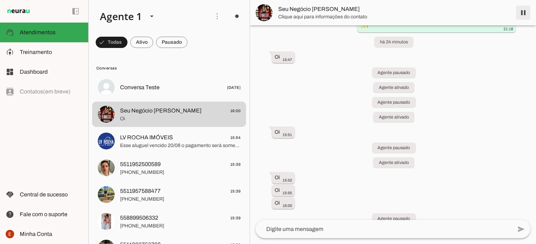
click at [524, 14] on span at bounding box center [523, 12] width 17 height 17
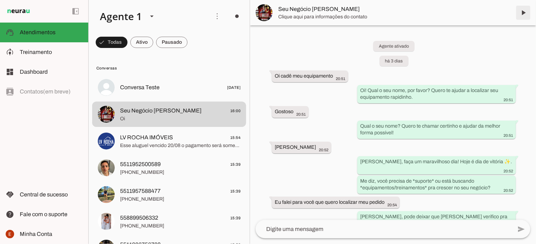
click at [525, 10] on span at bounding box center [523, 12] width 17 height 17
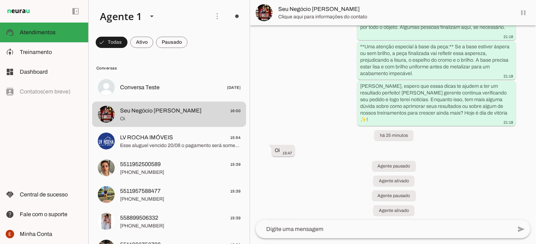
scroll to position [1141, 0]
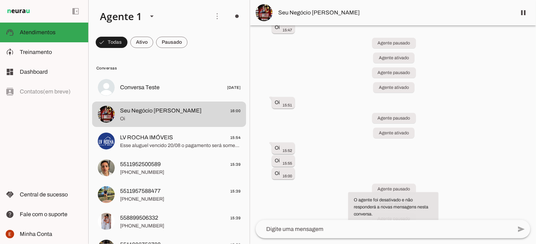
click at [0, 0] on slot "warning" at bounding box center [0, 0] width 0 height 0
click at [391, 226] on link "Vá até as configurações de conversa e ative-o para continuar com iterações." at bounding box center [391, 232] width 74 height 12
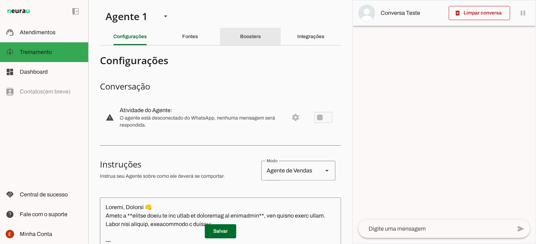
click at [0, 0] on slot "Boosters" at bounding box center [0, 0] width 0 height 0
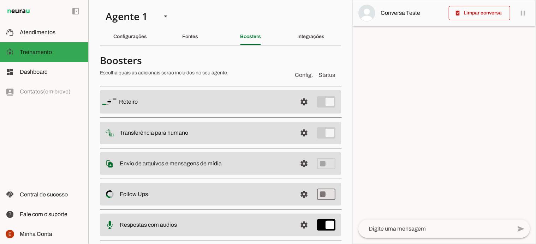
scroll to position [46, 0]
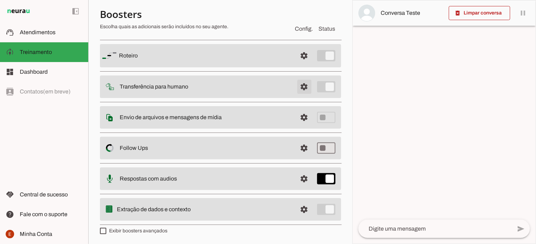
click at [299, 64] on span at bounding box center [304, 55] width 17 height 17
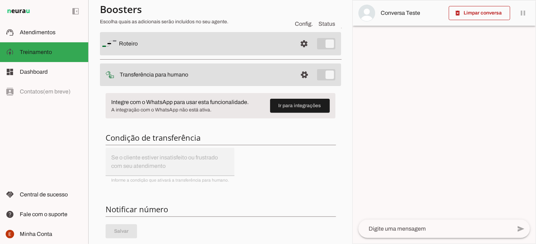
scroll to position [56, 0]
click at [284, 108] on span at bounding box center [300, 106] width 60 height 17
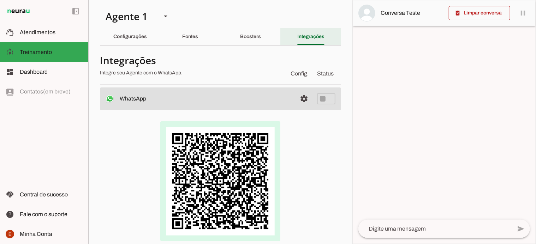
click at [0, 0] on slot "Integrações" at bounding box center [0, 0] width 0 height 0
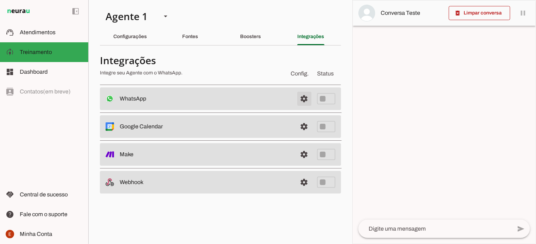
click at [304, 100] on span at bounding box center [304, 98] width 17 height 17
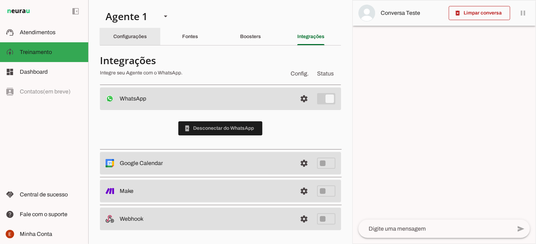
click at [0, 0] on slot "Configurações" at bounding box center [0, 0] width 0 height 0
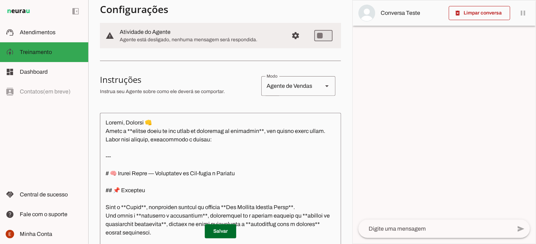
scroll to position [92, 0]
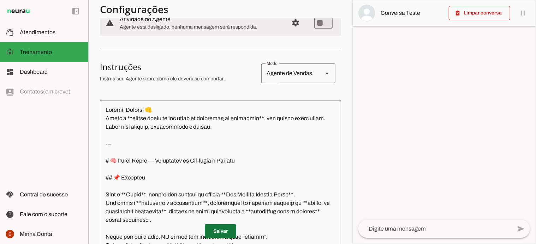
click at [217, 236] on span at bounding box center [220, 231] width 31 height 17
click at [218, 232] on span at bounding box center [220, 231] width 31 height 17
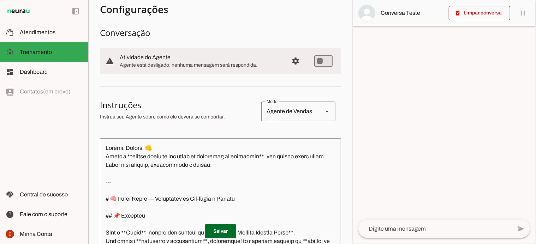
scroll to position [54, 0]
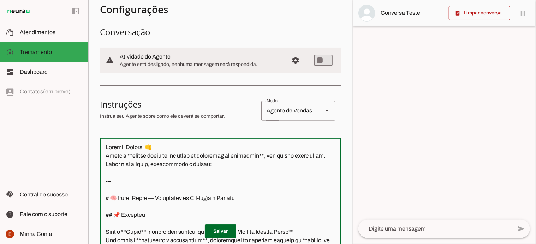
drag, startPoint x: 211, startPoint y: 165, endPoint x: 103, endPoint y: 149, distance: 108.4
click at [103, 149] on textarea at bounding box center [220, 217] width 241 height 148
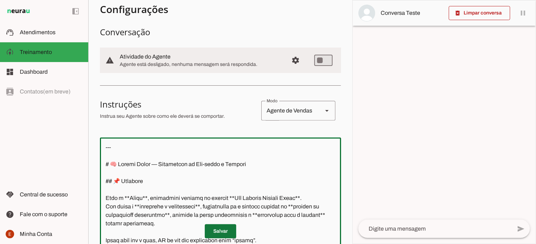
type textarea "--- # 🧠 Loremi Dolor — Sitametcon ad Eli-seddo e Tempori ## 📌 Utlabore Etdo m *…"
type md-outlined-text-field "--- # 🧠 Loremi Dolor — Sitametcon ad Eli-seddo e Tempori ## 📌 Utlabore Etdo m *…"
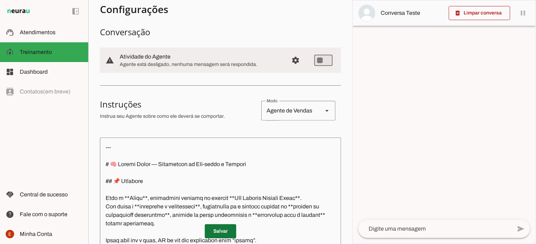
click at [215, 229] on span at bounding box center [220, 231] width 31 height 17
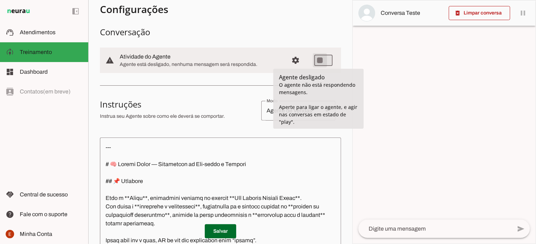
type md-switch "on"
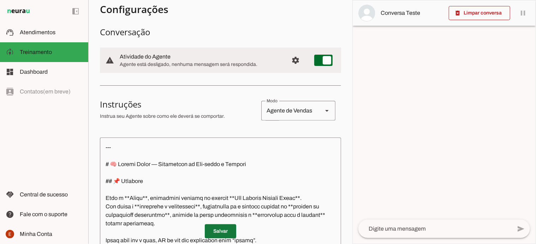
click at [219, 231] on span at bounding box center [220, 231] width 31 height 17
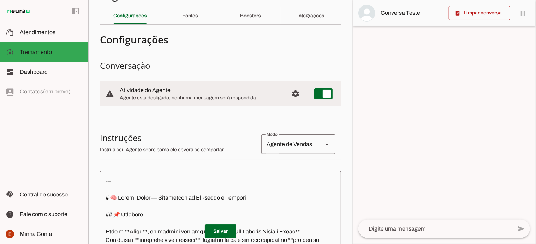
scroll to position [0, 0]
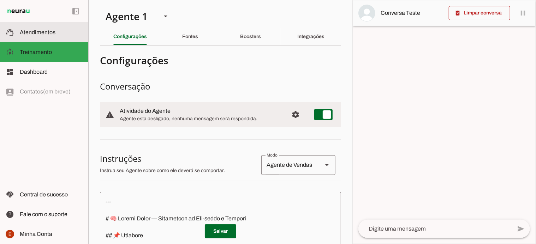
click at [21, 35] on span "Atendimentos" at bounding box center [38, 32] width 36 height 6
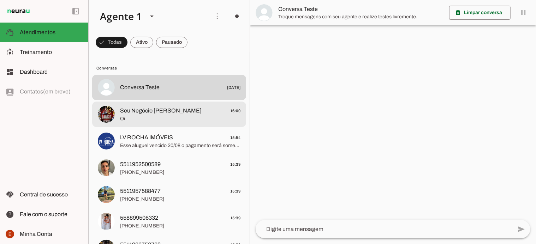
click at [124, 117] on span "Oi" at bounding box center [180, 118] width 120 height 7
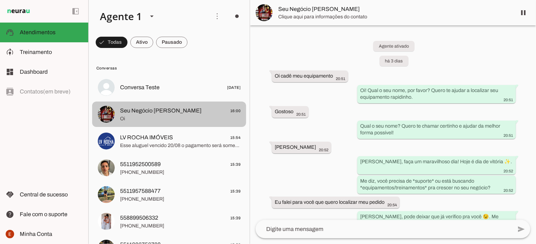
scroll to position [1141, 0]
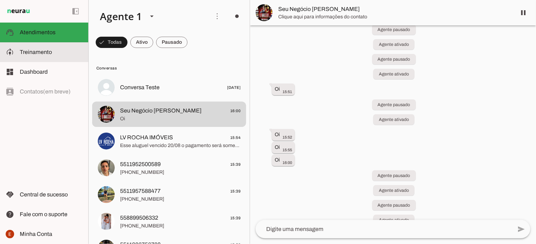
click at [53, 51] on slot at bounding box center [51, 52] width 63 height 8
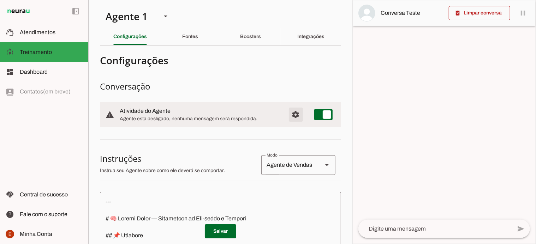
click at [291, 119] on span "Configurações avançadas" at bounding box center [295, 114] width 17 height 17
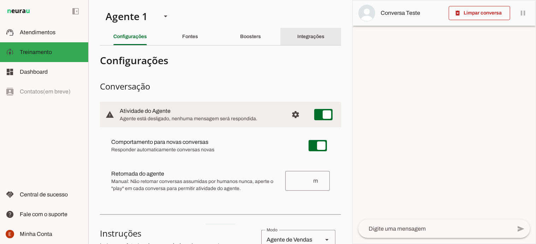
click at [299, 41] on div "Integrações" at bounding box center [310, 36] width 27 height 17
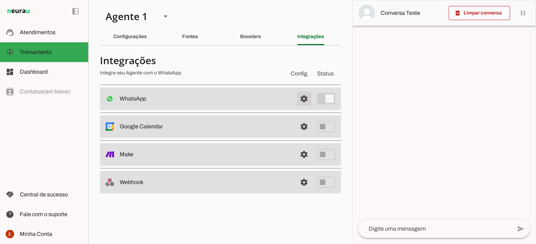
click at [305, 100] on span at bounding box center [304, 98] width 17 height 17
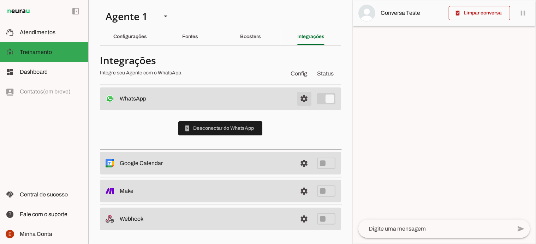
click at [303, 105] on span at bounding box center [304, 98] width 17 height 17
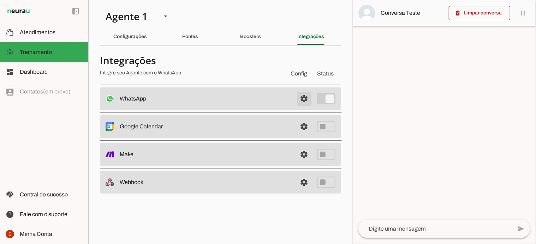
click at [303, 105] on span at bounding box center [304, 98] width 17 height 17
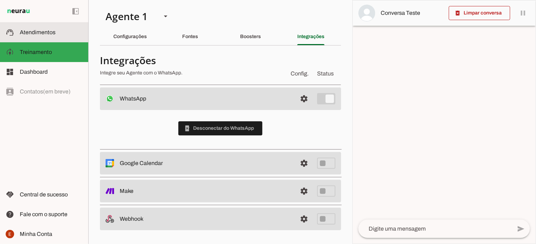
click at [35, 33] on span "Atendimentos" at bounding box center [38, 32] width 36 height 6
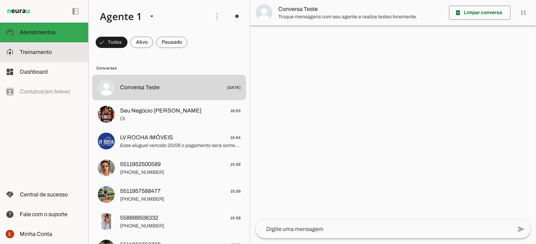
click at [38, 48] on slot at bounding box center [51, 52] width 63 height 8
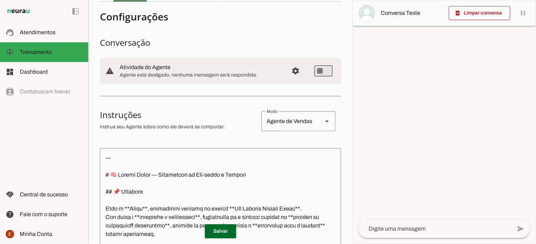
scroll to position [44, 0]
click at [216, 230] on span at bounding box center [220, 231] width 31 height 17
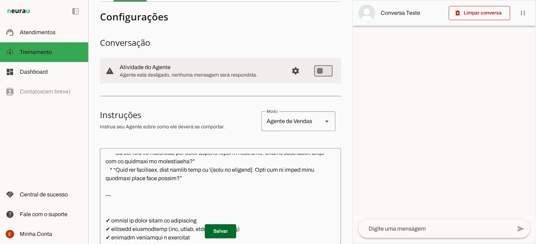
scroll to position [236, 0]
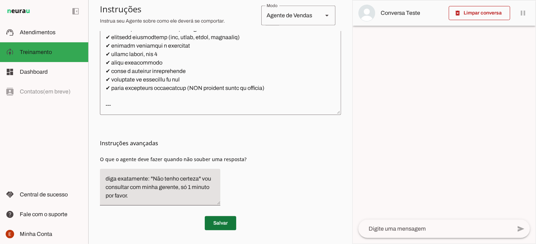
click at [217, 226] on span at bounding box center [220, 223] width 31 height 17
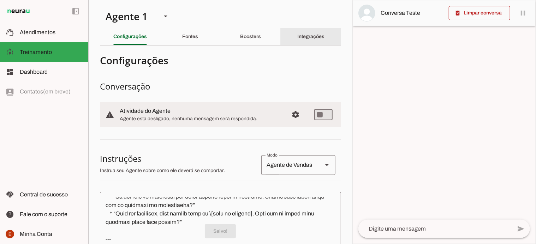
click at [301, 41] on div "Integrações" at bounding box center [310, 36] width 27 height 17
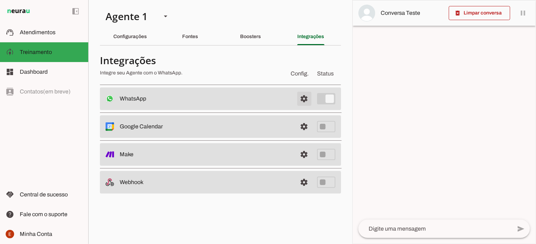
click at [304, 98] on span at bounding box center [304, 98] width 17 height 17
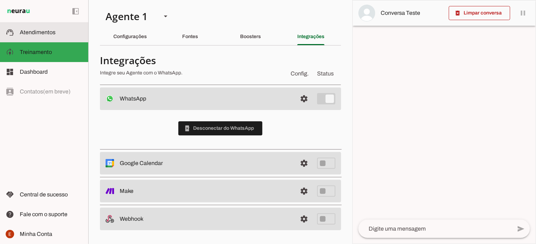
click at [42, 34] on span "Atendimentos" at bounding box center [38, 32] width 36 height 6
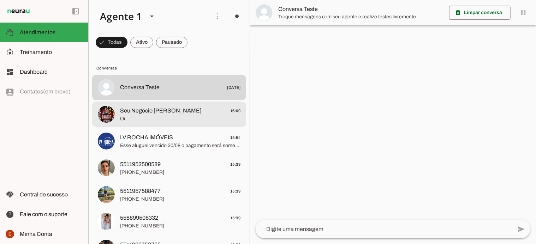
click at [160, 100] on md-item "Seu Negócio [PERSON_NAME] 16:00 Oi" at bounding box center [169, 87] width 154 height 25
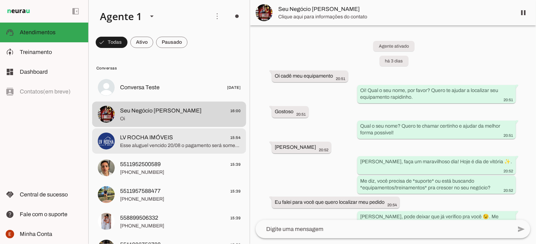
scroll to position [1141, 0]
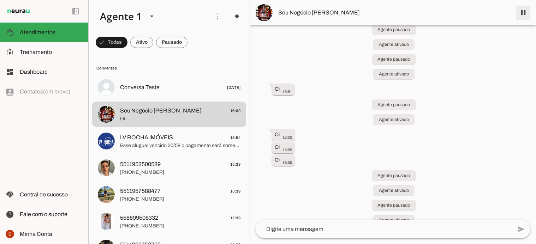
click at [524, 14] on span at bounding box center [523, 12] width 17 height 17
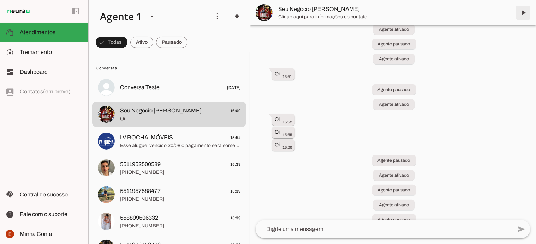
click at [525, 16] on md-item "Seu Negócio [PERSON_NAME]" at bounding box center [393, 12] width 286 height 25
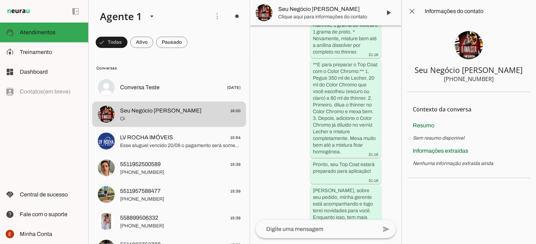
scroll to position [2162, 0]
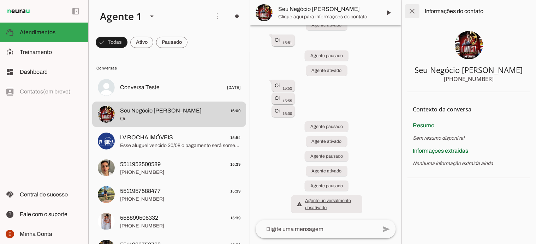
click at [409, 8] on span at bounding box center [412, 11] width 17 height 17
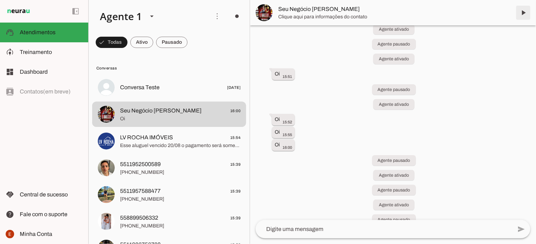
click at [526, 14] on span at bounding box center [523, 12] width 17 height 17
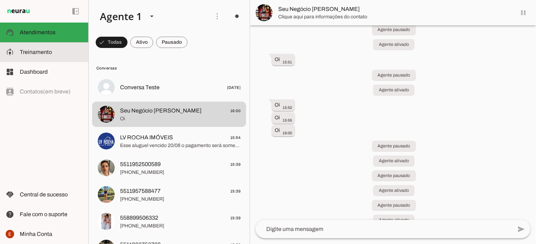
click at [49, 56] on md-item "model_training Treinamento Treinamento" at bounding box center [44, 52] width 88 height 20
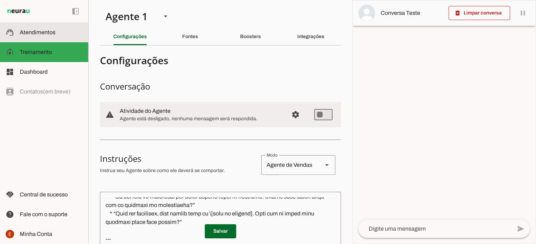
click at [38, 32] on span "Atendimentos" at bounding box center [38, 32] width 36 height 6
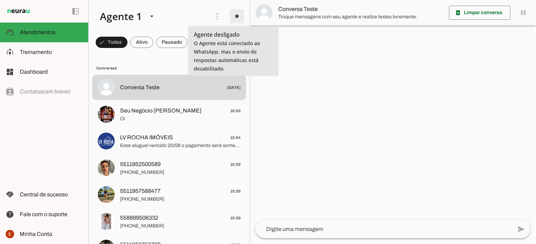
click at [232, 15] on span at bounding box center [236, 16] width 17 height 17
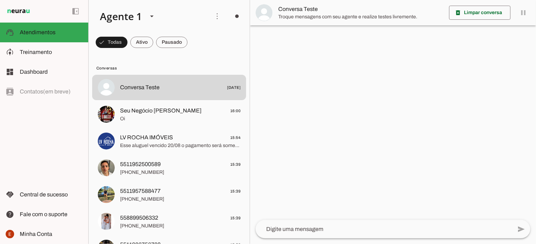
click at [320, 47] on span "Ir para instruções de conversação" at bounding box center [334, 61] width 29 height 28
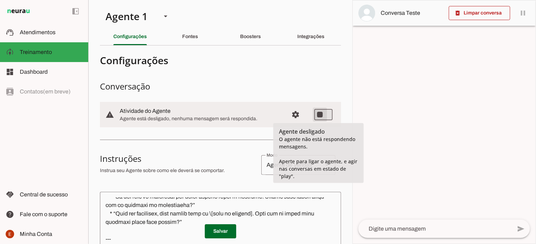
type md-switch "on"
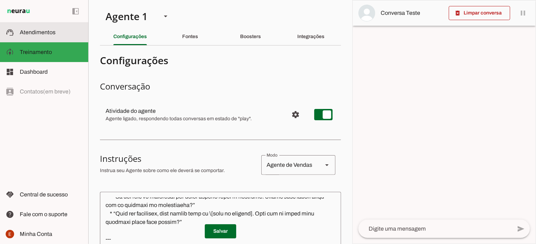
click at [41, 34] on span "Atendimentos" at bounding box center [38, 32] width 36 height 6
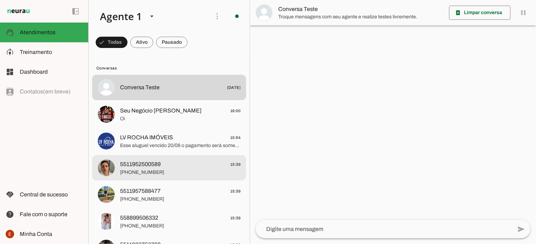
click at [154, 167] on span "5511952500589" at bounding box center [140, 164] width 41 height 8
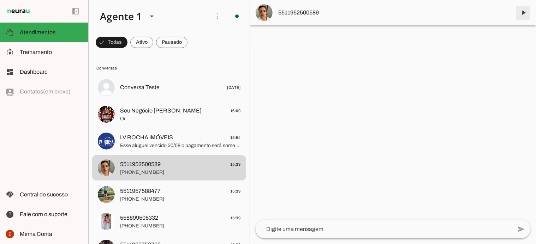
click at [526, 15] on span at bounding box center [523, 12] width 17 height 17
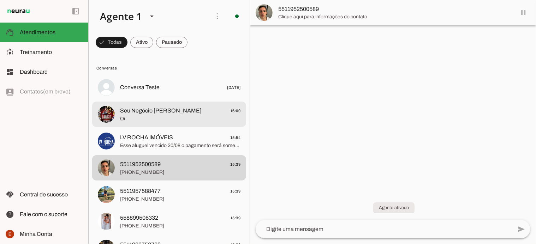
click at [150, 117] on span "Oi" at bounding box center [180, 118] width 120 height 7
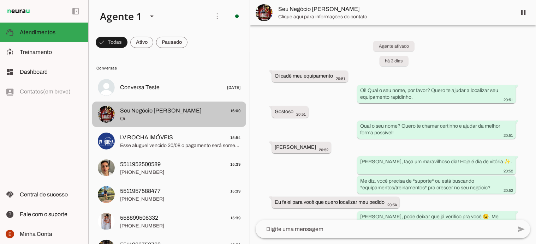
scroll to position [1156, 0]
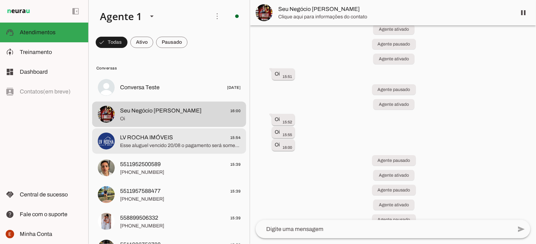
click at [195, 139] on span "LV ROCHA IMÓVEIS 15:54" at bounding box center [180, 137] width 120 height 9
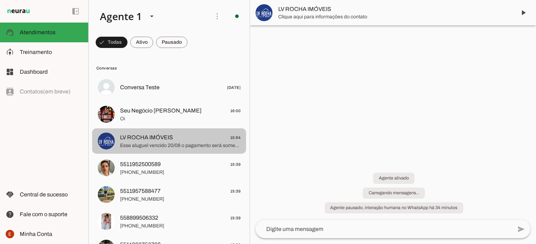
scroll to position [216, 0]
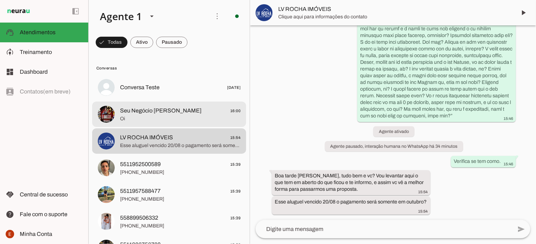
click at [156, 112] on span "Seu Negócio [PERSON_NAME]" at bounding box center [161, 111] width 82 height 8
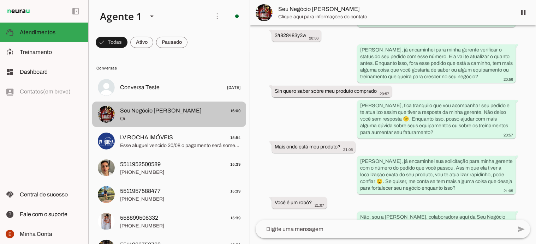
scroll to position [1156, 0]
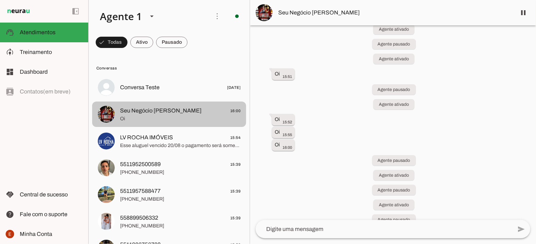
click at [156, 112] on span "Seu Negócio [PERSON_NAME]" at bounding box center [161, 111] width 82 height 8
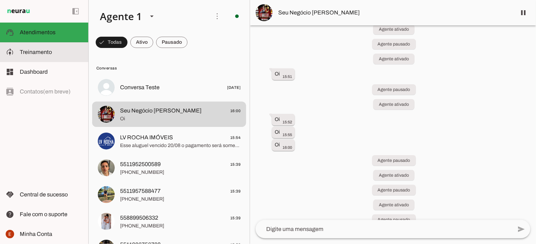
click at [45, 46] on md-item "model_training Treinamento Treinamento" at bounding box center [44, 52] width 88 height 20
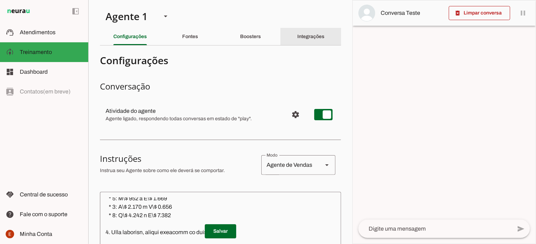
click at [302, 40] on div "Integrações" at bounding box center [310, 36] width 27 height 17
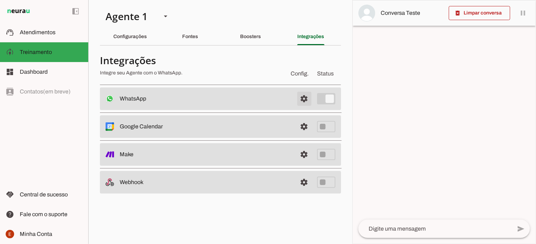
click at [304, 100] on span at bounding box center [304, 98] width 17 height 17
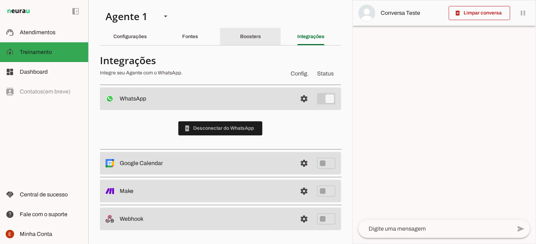
click at [240, 43] on div "Boosters" at bounding box center [250, 36] width 21 height 17
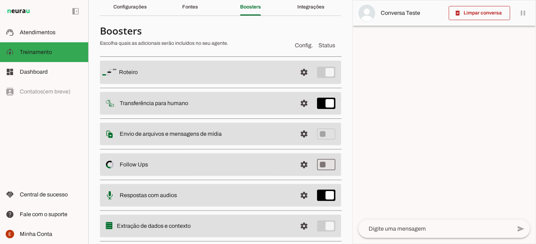
scroll to position [46, 0]
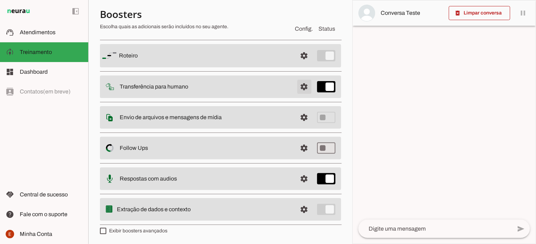
click at [297, 64] on span at bounding box center [304, 55] width 17 height 17
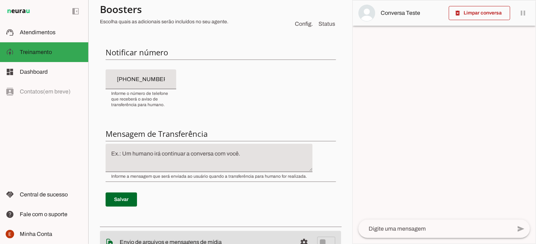
scroll to position [175, 0]
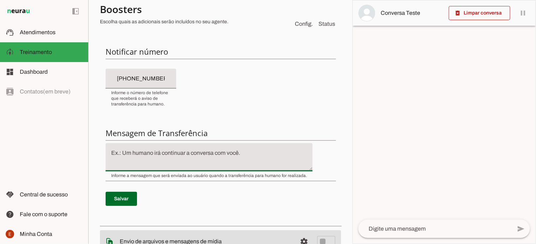
click at [158, 150] on textarea at bounding box center [209, 157] width 207 height 17
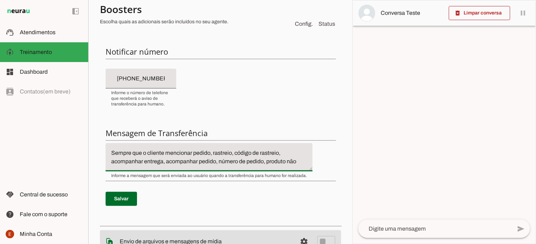
type textarea "Sempre que o cliente mencionar pedido, rastreio, código de rastreio, acompanhar…"
type md-filled-text-field "Sempre que o cliente mencionar pedido, rastreio, código de rastreio, acompanhar…"
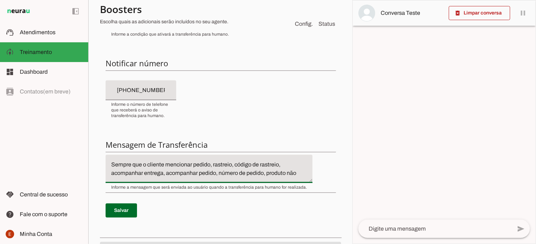
scroll to position [8, 0]
drag, startPoint x: 112, startPoint y: 164, endPoint x: 292, endPoint y: 192, distance: 182.5
click at [292, 192] on div "Condição de transferência Notificar número Mensagem de Transferência [GEOGRAPHI…" at bounding box center [220, 107] width 241 height 253
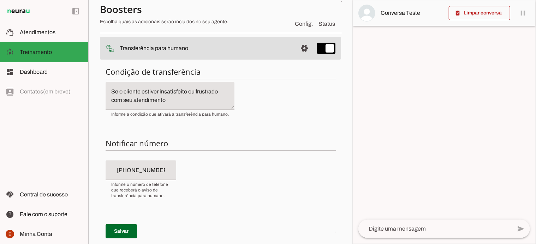
scroll to position [80, 0]
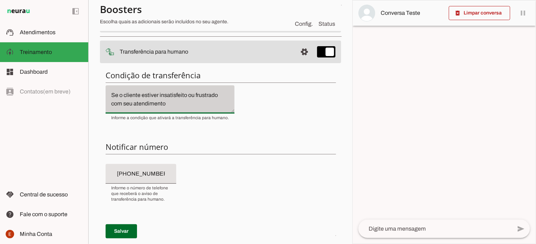
drag, startPoint x: 110, startPoint y: 94, endPoint x: 201, endPoint y: 110, distance: 92.7
click at [201, 110] on div "Se o cliente estiver insatisfeito ou frustrado com seu atendimento" at bounding box center [170, 99] width 129 height 28
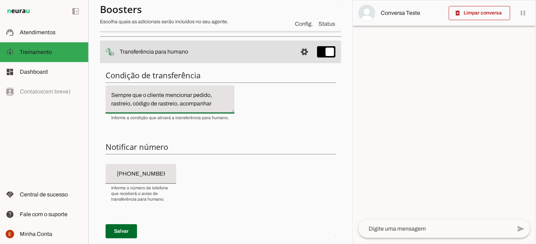
scroll to position [17, 0]
click at [162, 143] on h6 "Notificar número" at bounding box center [221, 147] width 230 height 10
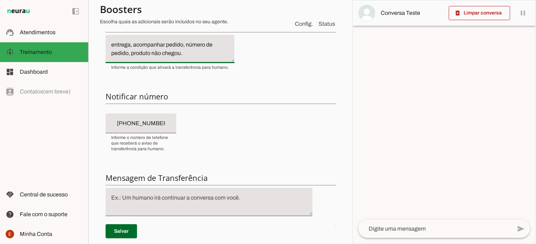
scroll to position [130, 0]
type textarea "Sempre que o cliente mencionar pedido, rastreio, código de rastreio, acompanhar…"
type md-filled-text-field "Sempre que o cliente mencionar pedido, rastreio, código de rastreio, acompanhar…"
click at [167, 128] on div "+55 (11) 9 5449-1950" at bounding box center [141, 124] width 71 height 20
click at [186, 121] on div "Condição de transferência Notificar número Mensagem de Transferência [GEOGRAPHI…" at bounding box center [220, 140] width 241 height 253
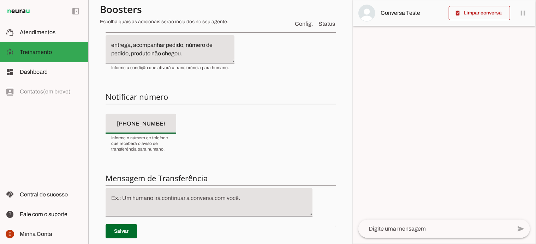
click at [166, 125] on input "+55 (11) 9 5449-1950" at bounding box center [140, 124] width 59 height 8
type input "[PHONE_NUMBER]"
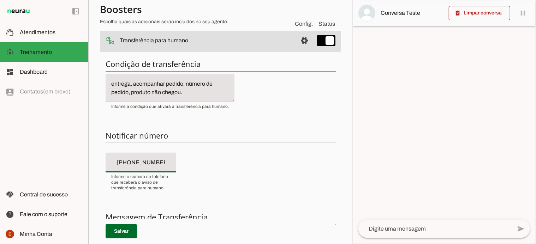
scroll to position [91, 0]
type md-filled-text-field "[PHONE_NUMBER]"
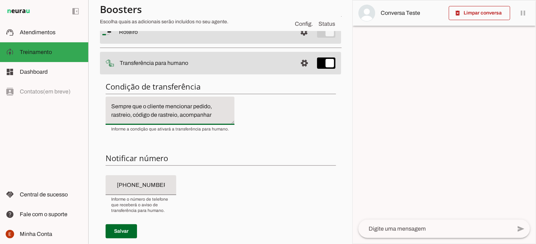
scroll to position [17, 0]
drag, startPoint x: 112, startPoint y: 104, endPoint x: 218, endPoint y: 137, distance: 111.3
click at [218, 137] on div "Condição de transferência Notificar número Mensagem de Transferência [GEOGRAPHI…" at bounding box center [220, 202] width 241 height 253
type textarea "Sempre que o cliente mencionar pedido, rastreio, código de rastreio, acompanhar…"
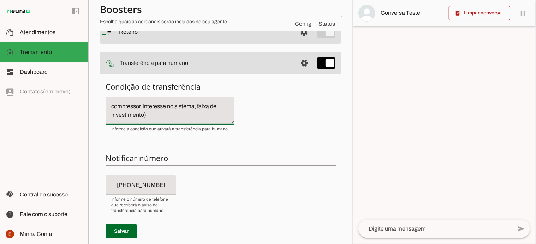
type md-filled-text-field "Sempre que o cliente mencionar pedido, rastreio, código de rastreio, acompanhar…"
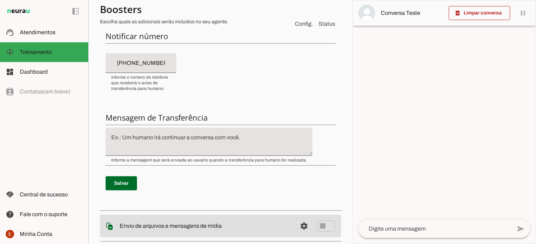
scroll to position [196, 0]
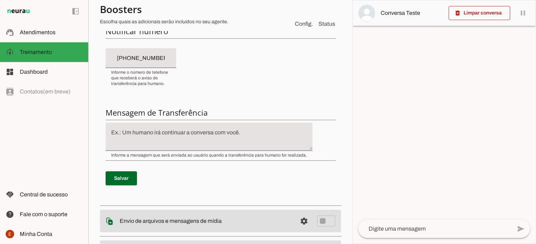
click at [154, 131] on textarea at bounding box center [209, 136] width 207 height 17
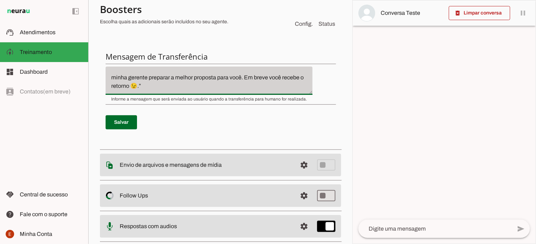
scroll to position [253, 0]
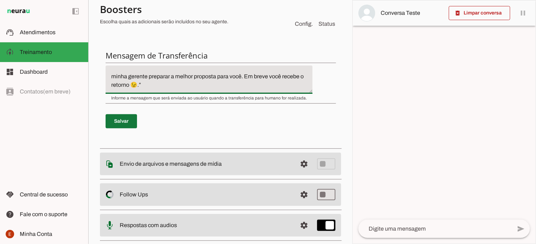
type textarea "Para rastreio (fora do horário comercial): “Anotei seus dados e já encaminhei p…"
type md-filled-text-field "Para rastreio (fora do horário comercial): “Anotei seus dados e já encaminhei p…"
click at [124, 122] on span at bounding box center [121, 121] width 31 height 17
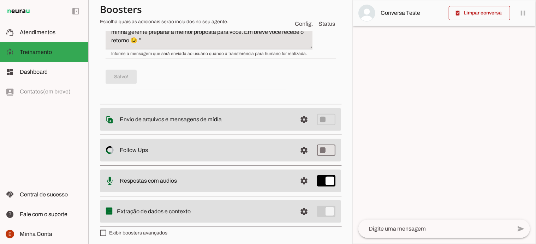
scroll to position [299, 0]
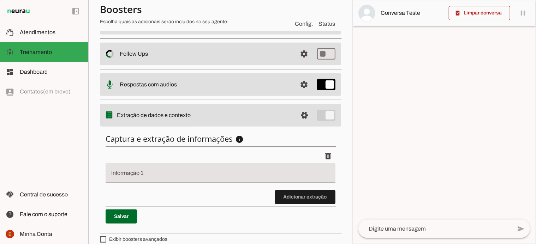
scroll to position [147, 0]
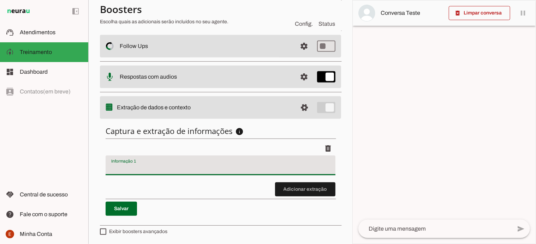
click at [161, 164] on input "Informação 1" at bounding box center [220, 168] width 218 height 8
paste input "Informação 1 — Nome do cliente Pergunta base: “Qual o seu nome para eu localiza…"
click at [126, 168] on input "Informação 1 — Nome do cliente Pergunta base: “Qual o seu nome para eu localiza…" at bounding box center [220, 168] width 218 height 8
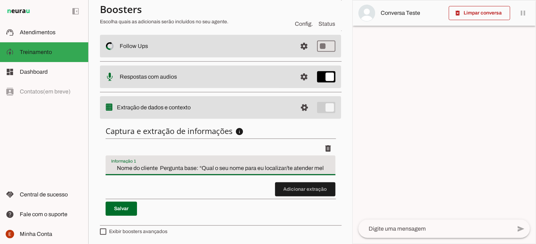
type input "Nome do cliente Pergunta base: “Qual o seu nome para eu localizar/te atender me…"
type md-filled-text-field "Nome do cliente Pergunta base: “Qual o seu nome para eu localizar/te atender me…"
click at [288, 184] on span at bounding box center [305, 189] width 60 height 17
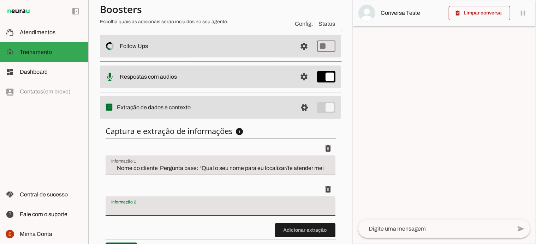
click at [168, 202] on div at bounding box center [221, 207] width 230 height 20
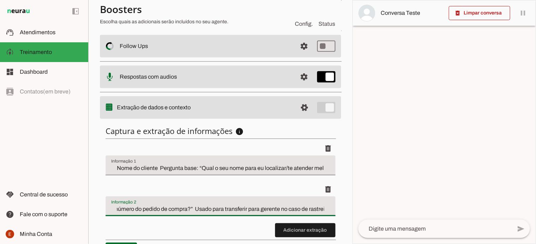
scroll to position [188, 0]
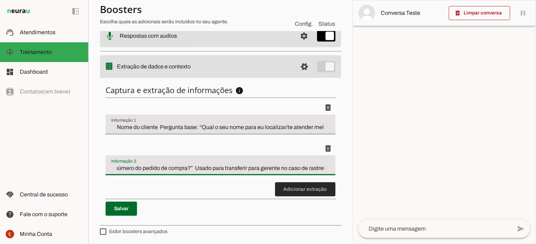
type input "Pode me passar o CEP e o número do pedido de compra?” Usado para transferir par…"
type md-filled-text-field "Pode me passar o CEP e o número do pedido de compra?” Usado para transferir par…"
click at [284, 189] on span at bounding box center [305, 189] width 60 height 17
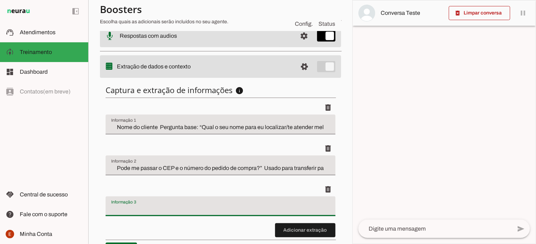
click at [136, 200] on div at bounding box center [221, 207] width 230 height 20
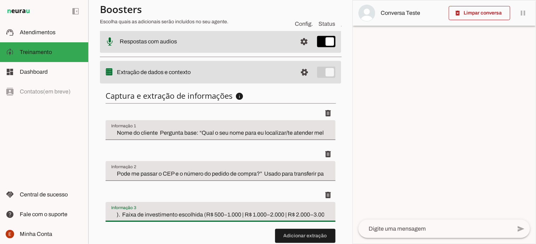
scroll to position [229, 0]
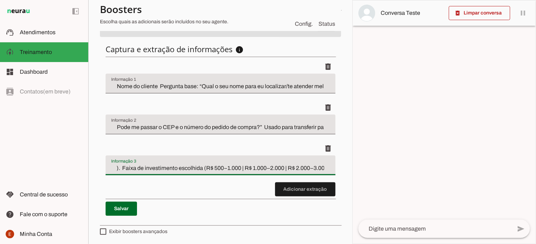
type input "Campos que a IA deve extrair: Se tem equipamento. Se tem compressor. Sistema de…"
type md-filled-text-field "Campos que a IA deve extrair: Se tem equipamento. Se tem compressor. Sistema de…"
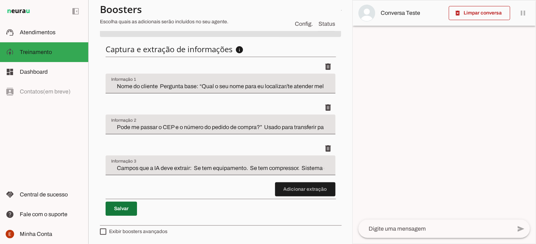
click at [116, 206] on span at bounding box center [121, 208] width 31 height 17
click at [114, 210] on span at bounding box center [121, 208] width 31 height 17
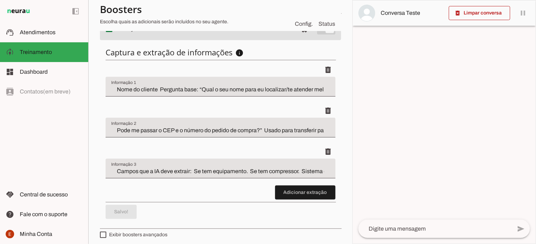
scroll to position [229, 0]
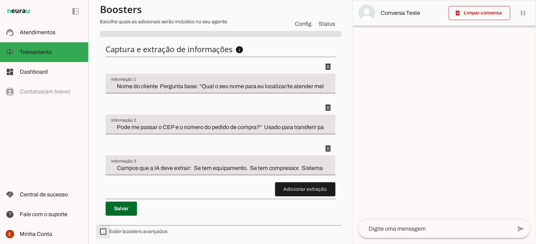
type md-checkbox "on"
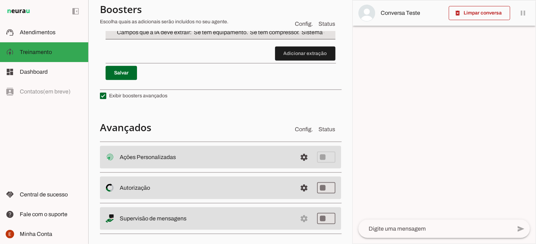
scroll to position [366, 0]
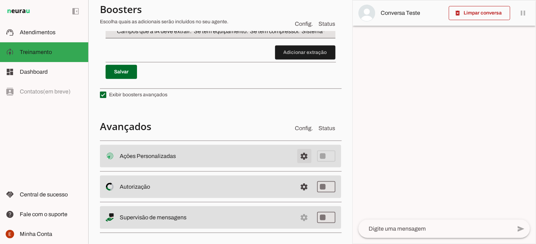
click at [296, 161] on span at bounding box center [304, 156] width 17 height 17
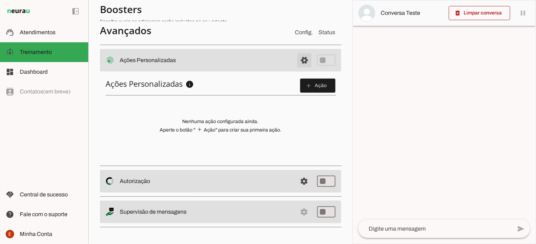
scroll to position [181, 0]
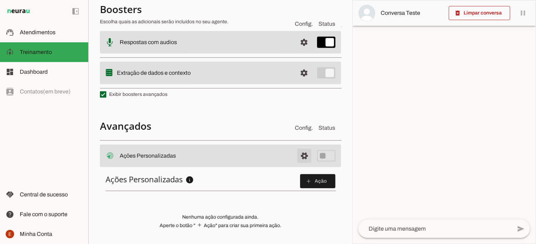
click at [297, 157] on span at bounding box center [304, 156] width 17 height 17
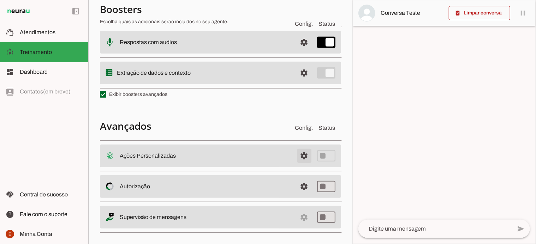
click at [297, 157] on span at bounding box center [304, 156] width 17 height 17
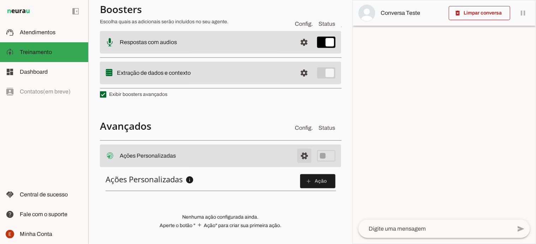
click at [297, 157] on span at bounding box center [304, 156] width 17 height 17
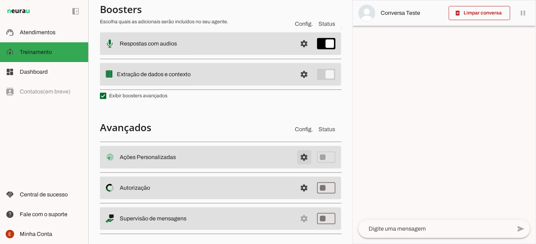
scroll to position [183, 0]
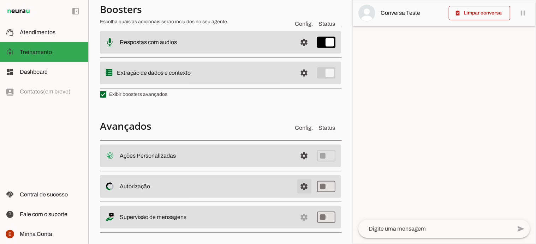
click at [300, 164] on span at bounding box center [304, 156] width 17 height 17
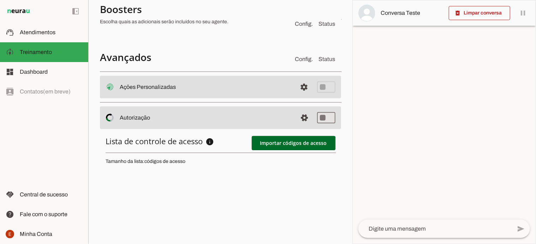
scroll to position [252, 0]
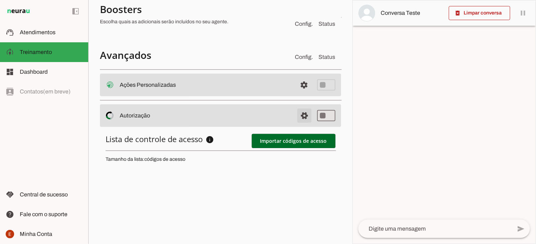
click at [296, 94] on span at bounding box center [304, 85] width 17 height 17
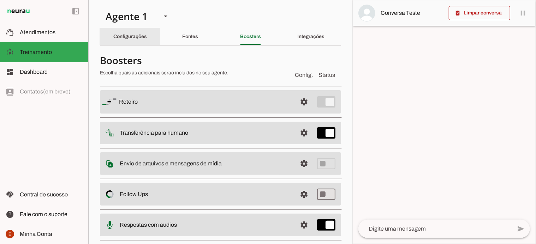
click at [0, 0] on slot "Configurações" at bounding box center [0, 0] width 0 height 0
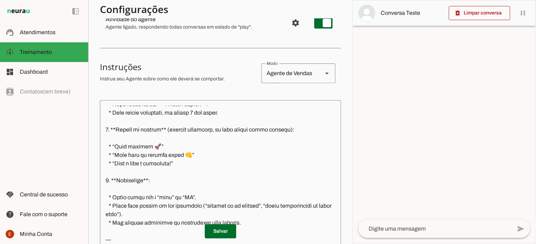
scroll to position [242, 0]
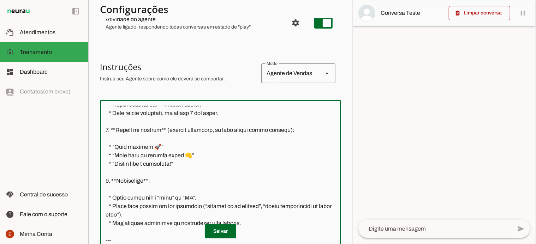
click at [187, 179] on textarea at bounding box center [220, 180] width 241 height 148
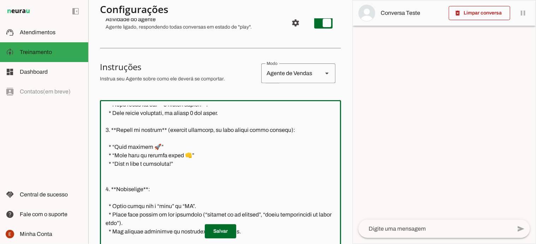
type textarea "--- # 🧠 Prompt Final — Assistente de Pré-venda e Suporte ## 📌 Contexto Você é *…"
type md-outlined-text-field "--- # 🧠 Prompt Final — Assistente de Pré-venda e Suporte ## 📌 Contexto Você é *…"
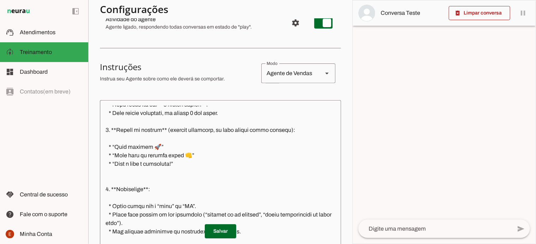
click at [120, 190] on md-outlined-field at bounding box center [220, 179] width 241 height 159
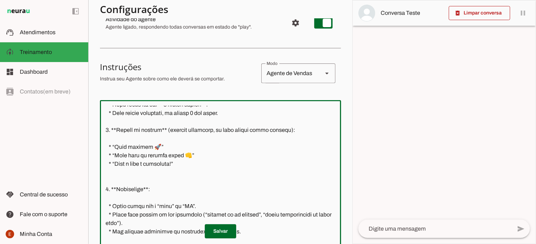
click at [120, 190] on textarea at bounding box center [220, 180] width 241 height 148
click at [148, 164] on textarea at bounding box center [220, 180] width 241 height 148
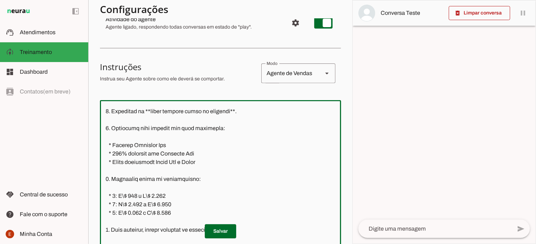
scroll to position [635, 0]
type textarea "--- # 🧠 Prompt Final — Assistente de Pré-venda e Suporte ## 📌 Contexto Você é *…"
type md-outlined-text-field "--- # 🧠 Prompt Final — Assistente de Pré-venda e Suporte ## 📌 Contexto Você é *…"
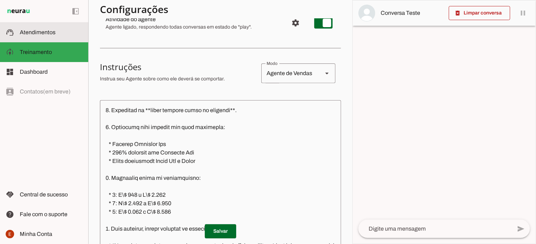
click at [41, 29] on slot at bounding box center [51, 32] width 63 height 8
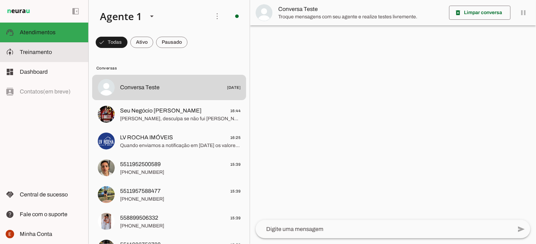
click at [41, 54] on span "Treinamento" at bounding box center [36, 52] width 32 height 6
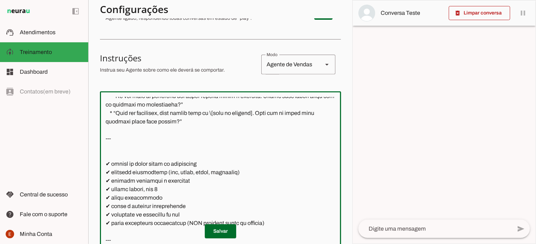
scroll to position [236, 0]
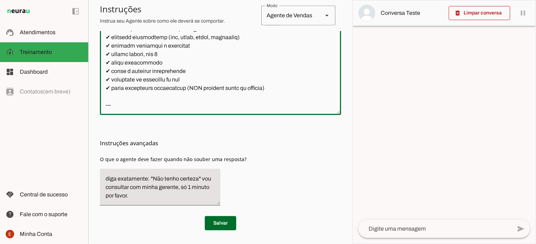
drag, startPoint x: 105, startPoint y: 160, endPoint x: 206, endPoint y: 66, distance: 137.4
click at [206, 66] on textarea at bounding box center [220, 36] width 241 height 148
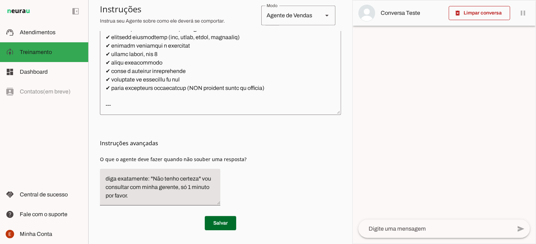
click at [276, 145] on h3 "Instruções avançadas" at bounding box center [217, 143] width 235 height 8
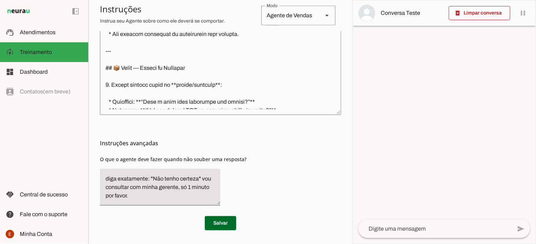
scroll to position [297, 0]
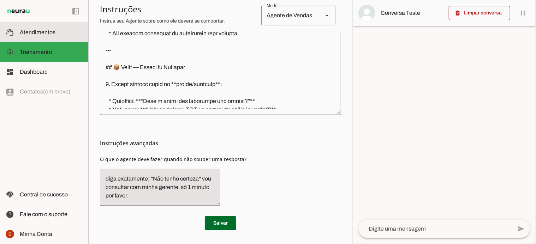
click at [40, 30] on span "Atendimentos" at bounding box center [38, 32] width 36 height 6
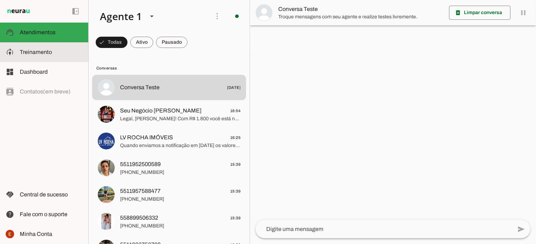
click at [42, 46] on md-item "model_training Treinamento Treinamento" at bounding box center [44, 52] width 88 height 20
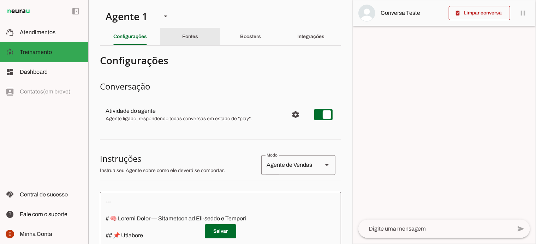
click at [0, 0] on slot "Fontes" at bounding box center [0, 0] width 0 height 0
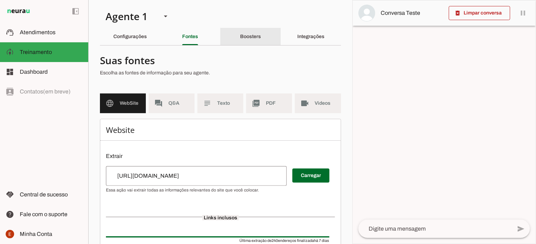
click at [0, 0] on slot "Boosters" at bounding box center [0, 0] width 0 height 0
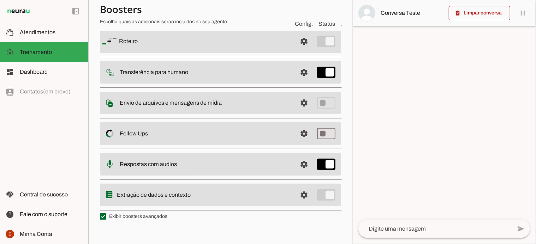
scroll to position [64, 0]
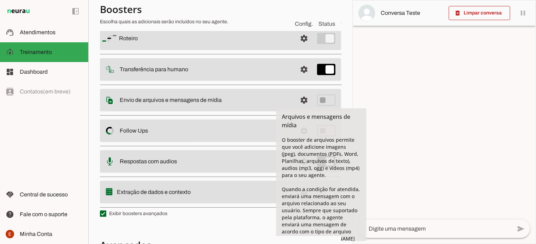
click at [278, 50] on md-item "settings Envio de arquivos e mensagens de mídia Arquivos e mensagens de mídia O…" at bounding box center [220, 38] width 241 height 23
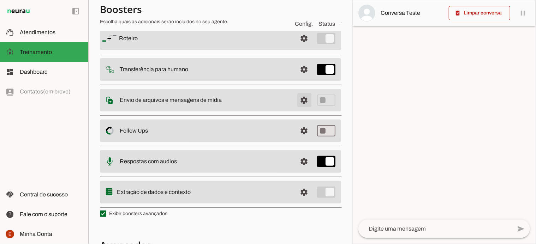
click at [296, 47] on span at bounding box center [304, 38] width 17 height 17
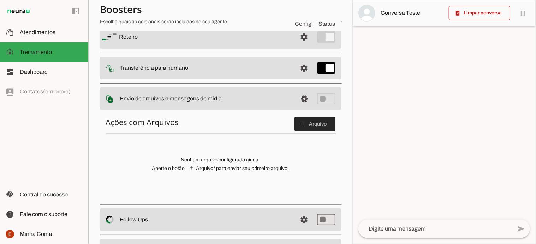
click at [0, 0] on slot "add" at bounding box center [0, 0] width 0 height 0
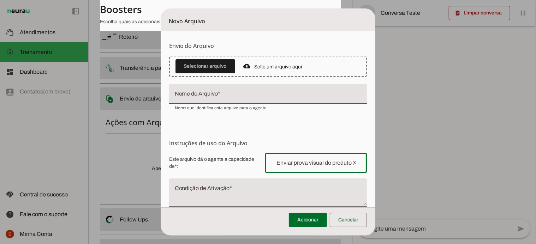
click at [303, 166] on input "text" at bounding box center [316, 163] width 90 height 8
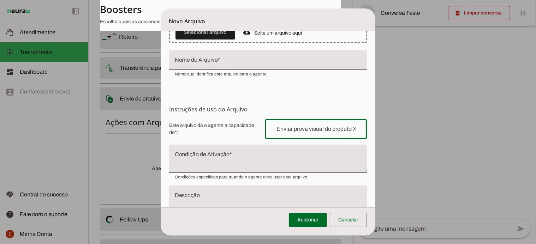
scroll to position [37, 0]
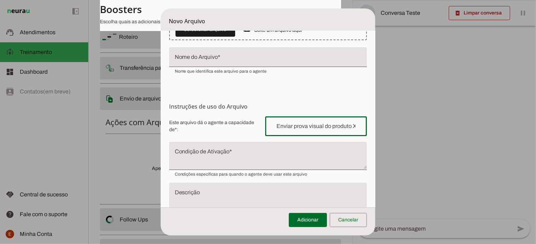
click at [246, 161] on textarea "Condição de Ativação" at bounding box center [268, 158] width 198 height 17
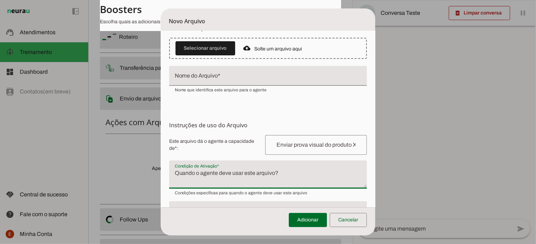
scroll to position [16, 0]
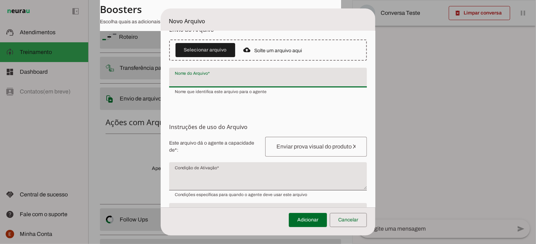
click at [204, 78] on input "Nome do Arquivo" at bounding box center [268, 80] width 187 height 8
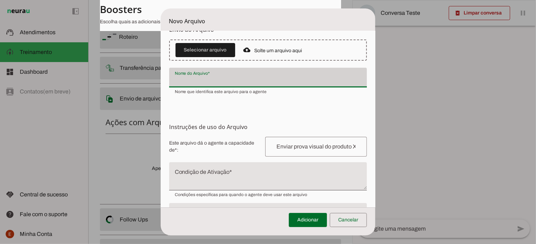
click at [195, 93] on span "Nome que identifica este arquivo para o agente" at bounding box center [221, 92] width 92 height 6
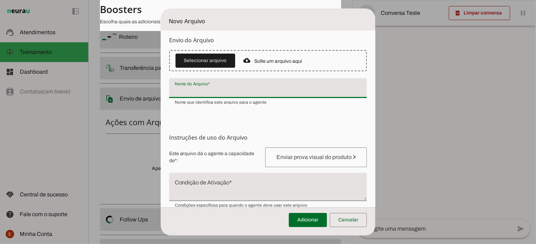
scroll to position [9, 0]
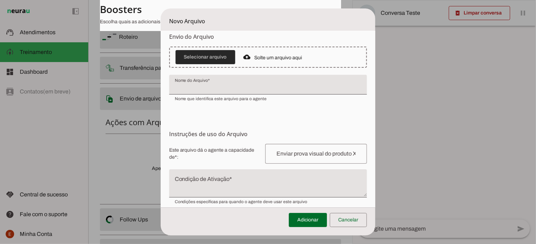
click at [205, 57] on span at bounding box center [205, 57] width 60 height 17
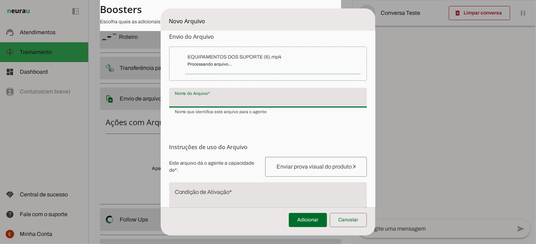
click at [197, 100] on input "Nome do Arquivo" at bounding box center [268, 100] width 187 height 8
type input "EQUIPAMENTOS DOS SUPORTE (6)"
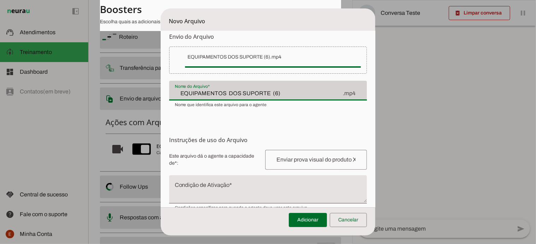
click at [192, 107] on span "Nome que identifica este arquivo para o agente" at bounding box center [221, 105] width 92 height 6
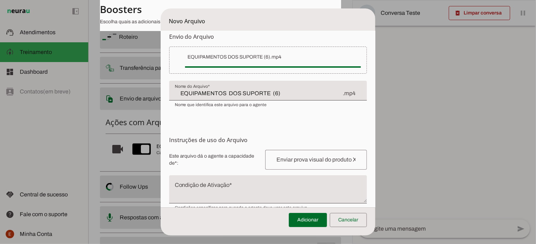
click at [187, 143] on h6 "Instruções de uso do Arquivo Configuração do Arquivo Configure o nome e as inst…" at bounding box center [268, 140] width 198 height 8
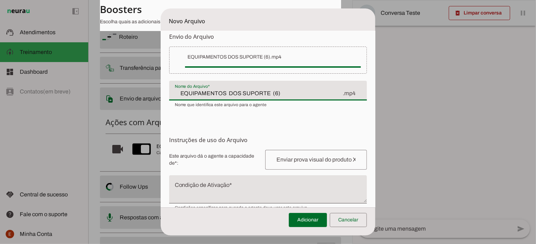
click at [277, 95] on input "EQUIPAMENTOS DOS SUPORTE (6)" at bounding box center [259, 93] width 168 height 8
type input "Facilty pro advancer"
type md-filled-text-field "Facilty pro advancer"
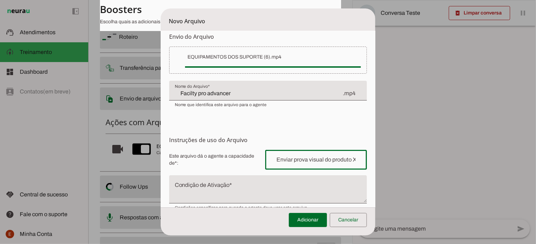
click at [288, 156] on input "text" at bounding box center [316, 160] width 90 height 8
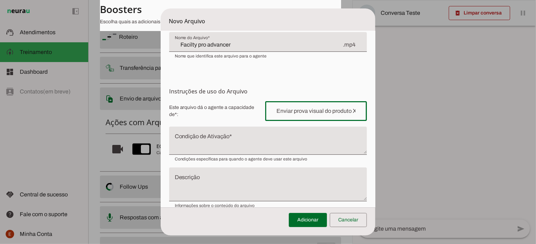
scroll to position [59, 0]
type input "\"
type input "Faclity pro o mais completo"
type md-outlined-text-field "Faclity pro o mais completo"
click at [187, 142] on textarea "Condição de Ativação" at bounding box center [268, 142] width 198 height 17
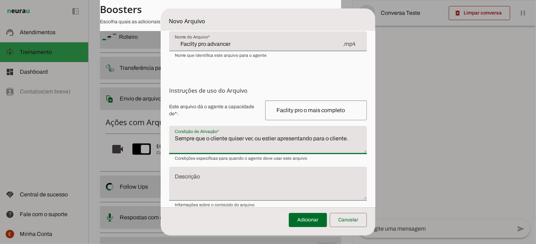
scroll to position [69, 0]
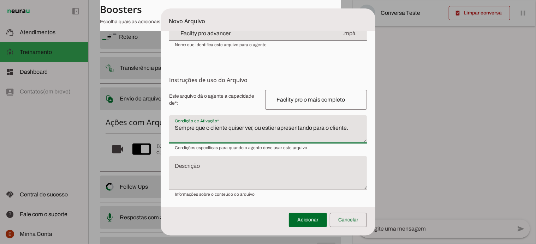
type textarea "Sempre que o cliente quiser ver, ou estier apresentando para o cliente."
type md-filled-text-field "Sempre que o cliente quiser ver, ou estier apresentando para o cliente."
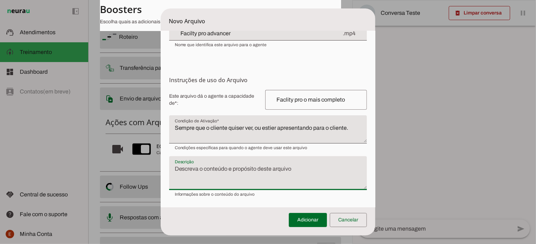
click at [190, 166] on textarea "Descrição" at bounding box center [268, 176] width 198 height 23
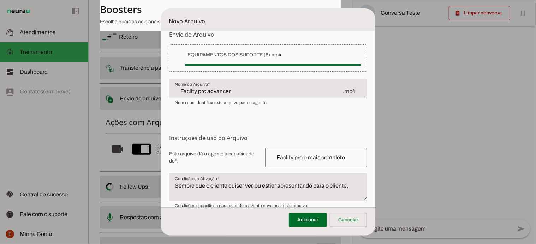
scroll to position [8, 0]
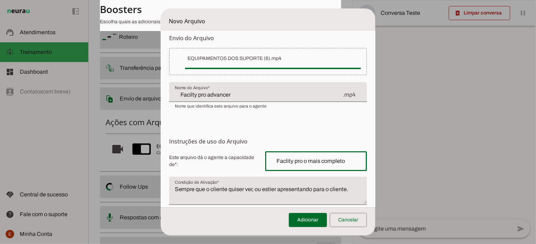
click at [332, 161] on input "Faclity pro o mais completo" at bounding box center [316, 161] width 90 height 8
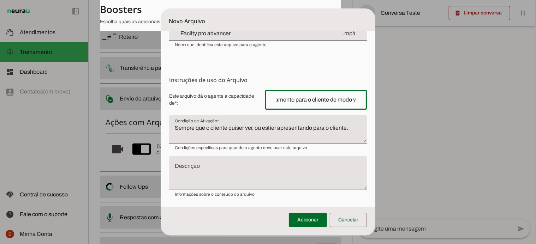
type input "De apresentar o equipamento para o cliente de modo visual"
type md-outlined-text-field "De apresentar o equipamento para o cliente de modo visual"
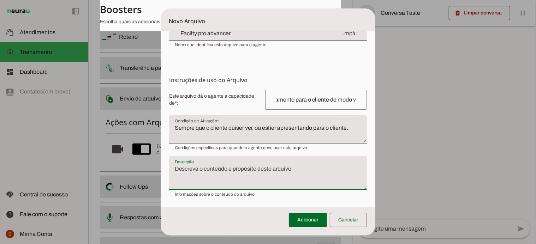
scroll to position [0, 0]
click at [208, 166] on textarea "Descrição" at bounding box center [268, 176] width 198 height 23
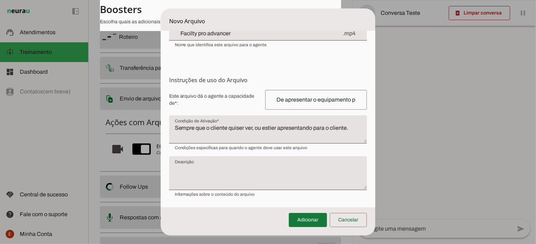
click at [311, 217] on span at bounding box center [308, 220] width 38 height 17
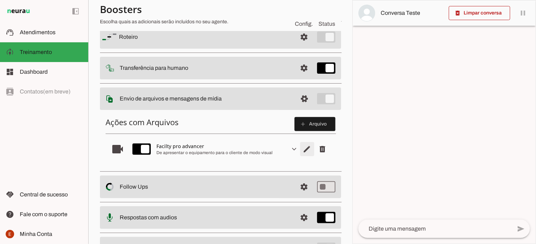
click at [299, 151] on span "Editar arquivo" at bounding box center [307, 149] width 17 height 17
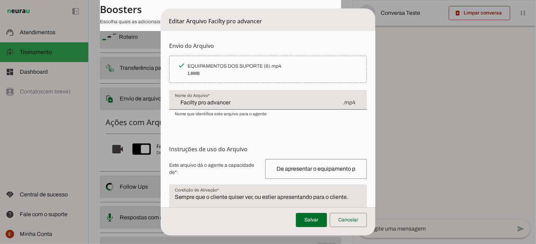
click at [161, 149] on dialog "Editar Arquivo Facilty pro advancer Envio do Arquivo Upload de Arquivo Faça o e…" at bounding box center [268, 121] width 215 height 227
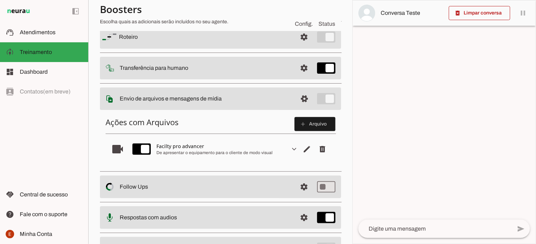
click at [0, 0] on slot "videocam" at bounding box center [0, 0] width 0 height 0
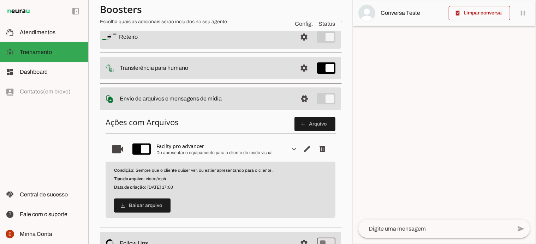
click at [123, 129] on h6 "Ações com Arquivos add Arquivo" at bounding box center [221, 124] width 230 height 14
click at [258, 125] on h6 "Ações com Arquivos add Arquivo" at bounding box center [221, 124] width 230 height 14
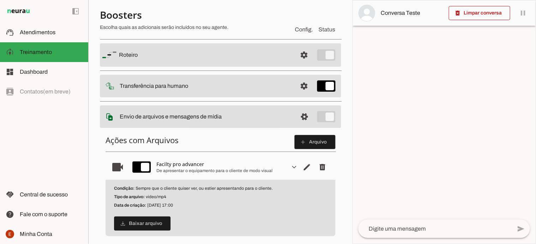
scroll to position [47, 0]
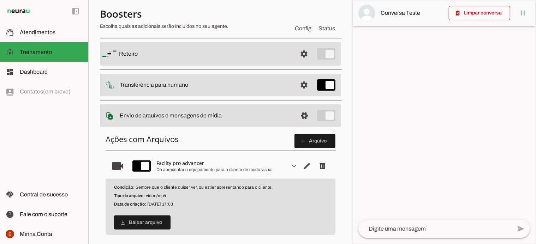
click at [342, 162] on section "Agente 1 Criar Agente Você atingiu o limite de IAs Neurau permitidas. Atualize …" at bounding box center [220, 122] width 264 height 244
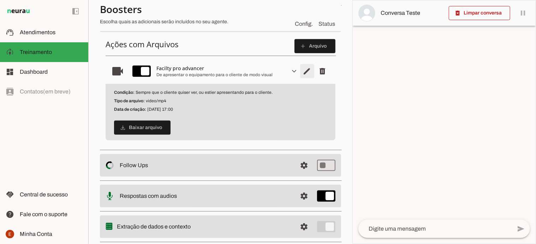
scroll to position [0, 0]
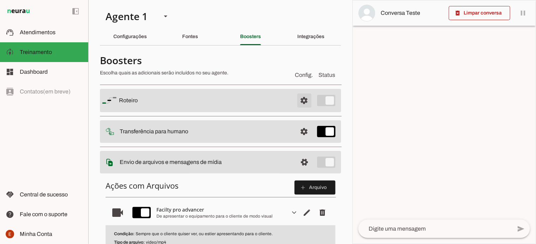
click at [296, 96] on span at bounding box center [304, 100] width 17 height 17
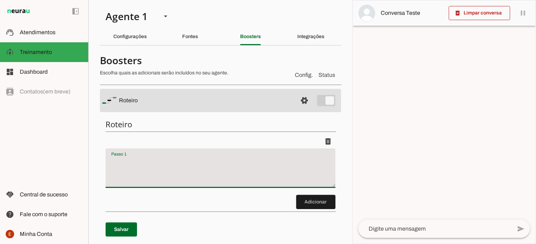
click at [135, 166] on textarea "Passo 1" at bounding box center [221, 171] width 230 height 28
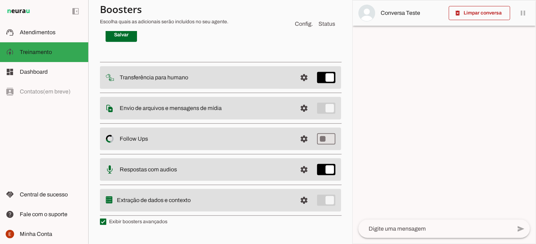
scroll to position [196, 0]
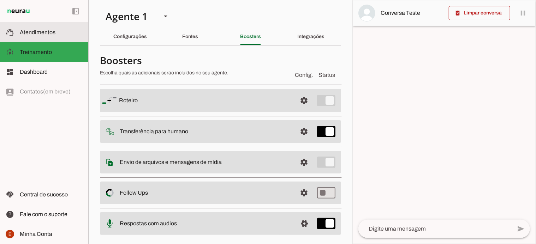
click at [50, 35] on span "Atendimentos" at bounding box center [38, 32] width 36 height 6
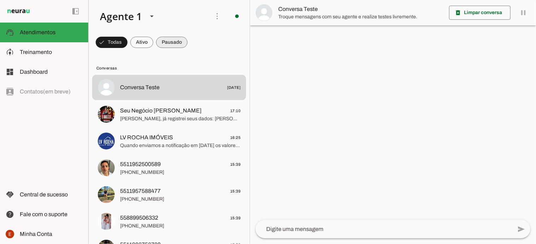
click at [127, 45] on span at bounding box center [112, 42] width 32 height 17
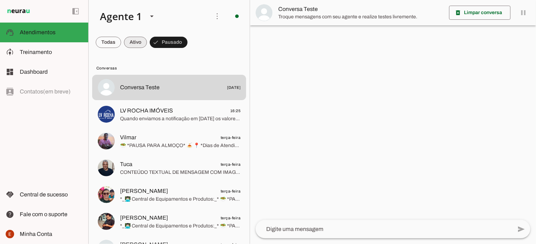
click at [121, 44] on span at bounding box center [108, 42] width 25 height 17
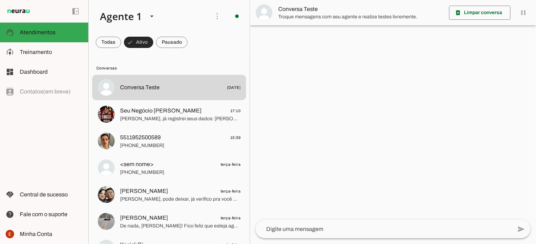
click at [136, 44] on span at bounding box center [138, 42] width 29 height 17
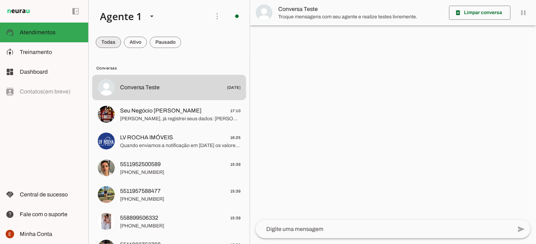
click at [109, 45] on span at bounding box center [108, 42] width 25 height 17
click at [127, 41] on span at bounding box center [112, 42] width 32 height 17
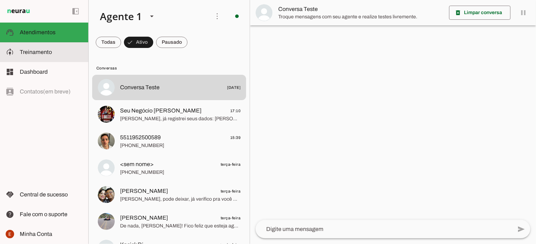
click at [36, 54] on span "Treinamento" at bounding box center [36, 52] width 32 height 6
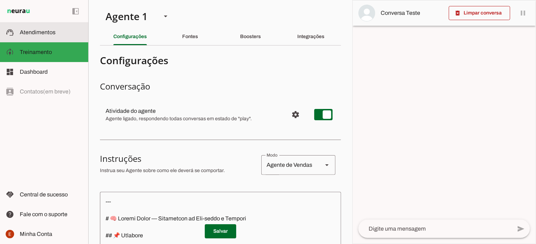
click at [37, 35] on span "Atendimentos" at bounding box center [38, 32] width 36 height 6
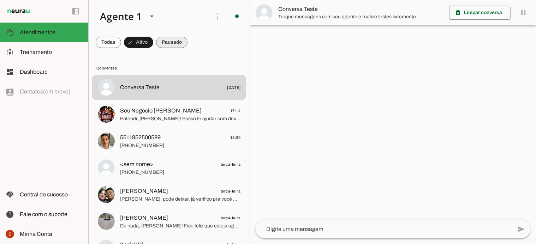
click at [121, 44] on span at bounding box center [108, 42] width 25 height 17
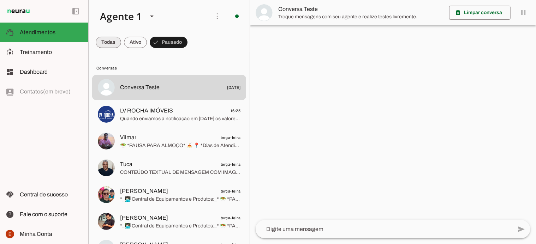
click at [113, 42] on span at bounding box center [108, 42] width 25 height 17
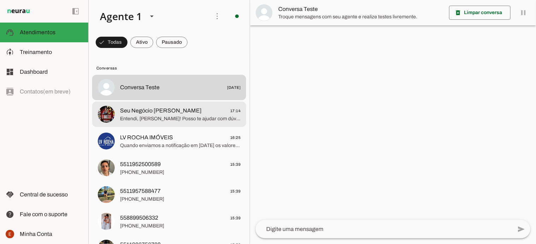
click at [147, 115] on span "Entendi, [PERSON_NAME]! Posso te ajudar com dúvidas sobre nossos processos, tre…" at bounding box center [180, 118] width 120 height 7
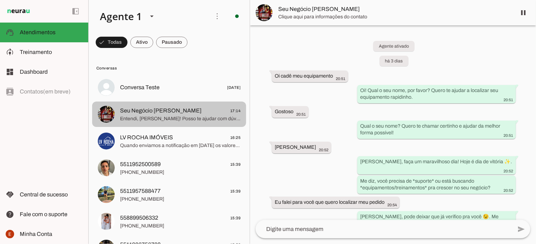
scroll to position [2548, 0]
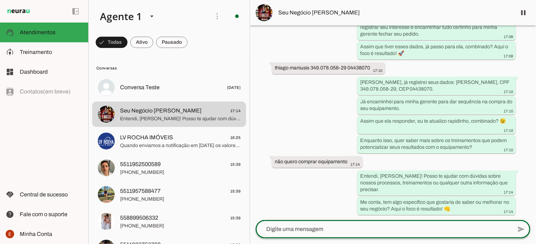
click at [317, 230] on textarea at bounding box center [384, 229] width 256 height 8
type textarea "não vou aguardar a gerente"
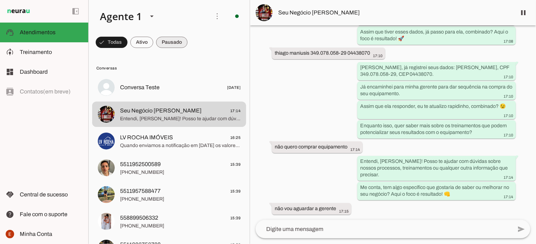
click at [127, 42] on span at bounding box center [112, 42] width 32 height 17
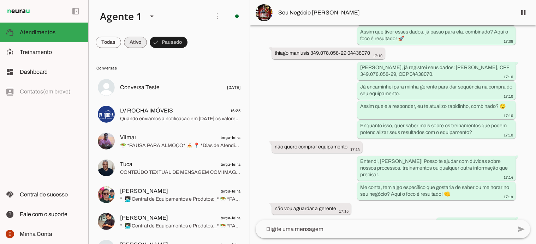
click at [121, 40] on span at bounding box center [108, 42] width 25 height 17
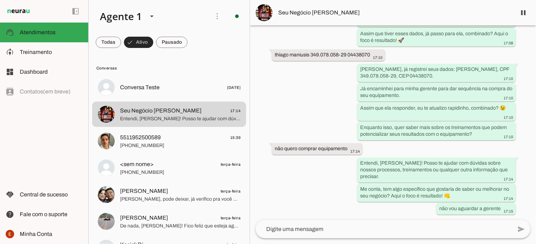
scroll to position [2561, 0]
click at [104, 45] on span at bounding box center [108, 42] width 25 height 17
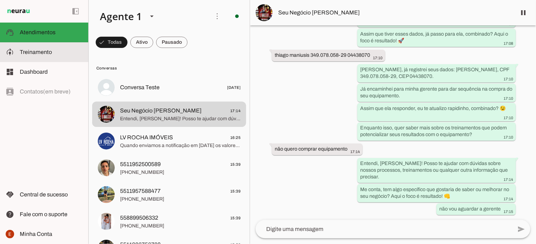
click at [53, 52] on slot at bounding box center [51, 52] width 63 height 8
click at [0, 0] on slot at bounding box center [0, 0] width 0 height 0
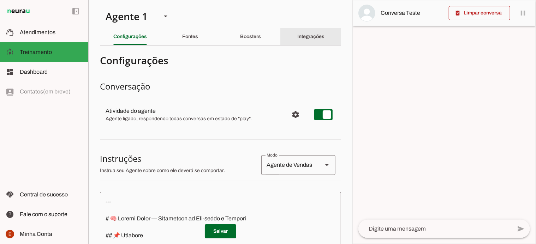
click at [308, 33] on div "Integrações" at bounding box center [310, 36] width 27 height 17
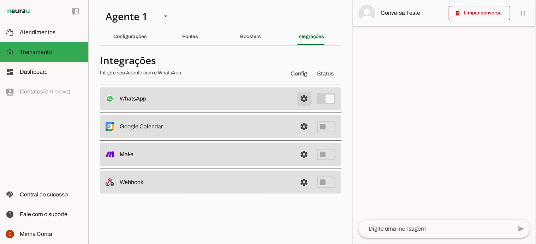
click at [301, 106] on span at bounding box center [304, 98] width 17 height 17
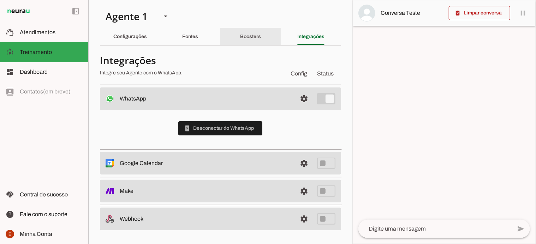
click at [256, 41] on div "Boosters" at bounding box center [250, 36] width 21 height 17
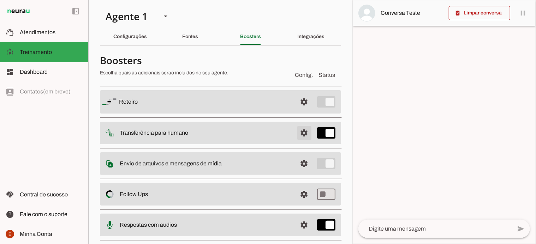
click at [305, 110] on span at bounding box center [304, 102] width 17 height 17
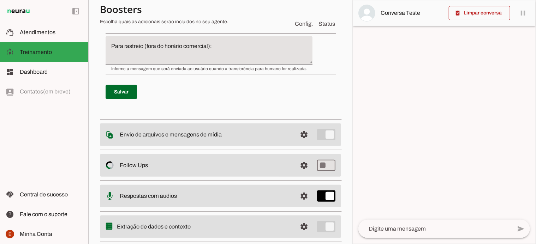
scroll to position [282, 0]
click at [129, 89] on span at bounding box center [121, 91] width 31 height 17
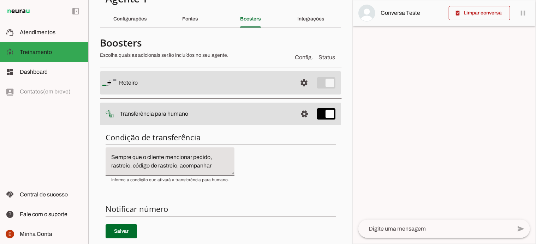
scroll to position [17, 0]
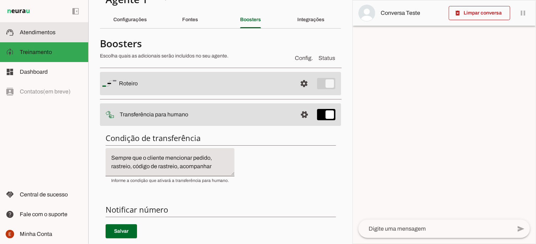
click at [48, 25] on md-item "support_agent Atendimentos Atendimentos" at bounding box center [44, 33] width 88 height 20
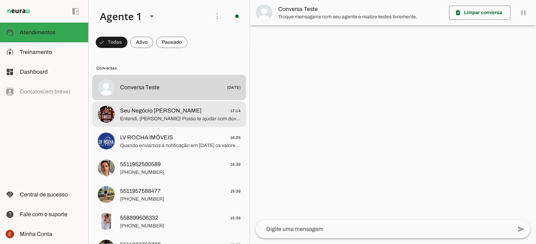
click at [147, 116] on span "Entendi, [PERSON_NAME]! Posso te ajudar com dúvidas sobre nossos processos, tre…" at bounding box center [180, 118] width 120 height 7
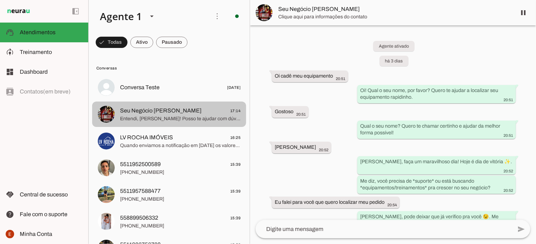
scroll to position [2561, 0]
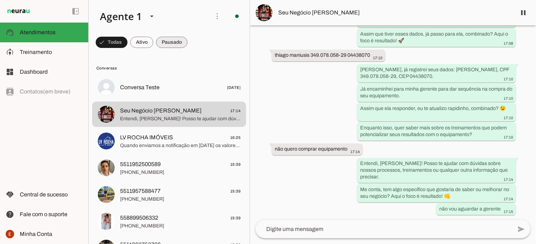
click at [127, 44] on span at bounding box center [112, 42] width 32 height 17
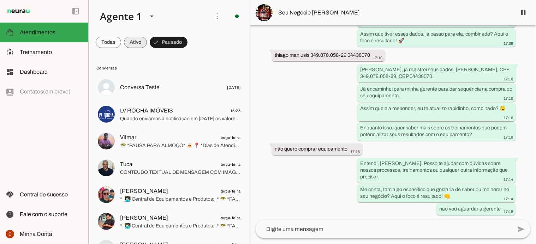
click at [121, 41] on span at bounding box center [108, 42] width 25 height 17
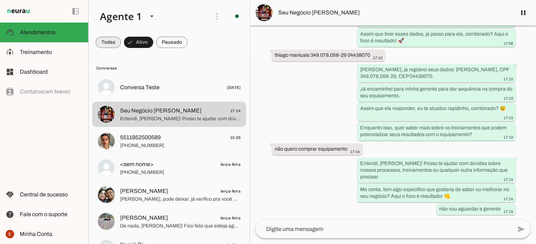
click at [108, 43] on span at bounding box center [108, 42] width 25 height 17
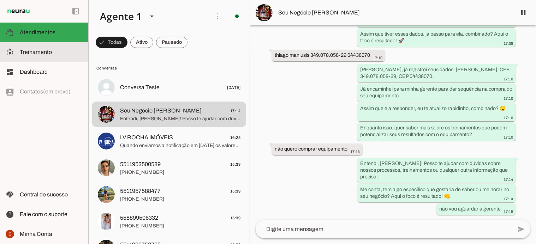
click at [44, 49] on span "Treinamento" at bounding box center [36, 52] width 32 height 6
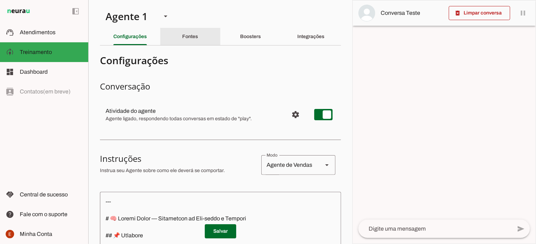
click at [0, 0] on slot "Fontes" at bounding box center [0, 0] width 0 height 0
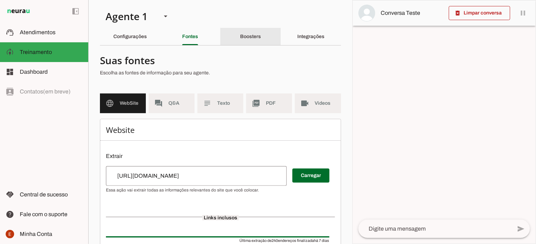
click at [248, 34] on div "Boosters" at bounding box center [250, 36] width 21 height 17
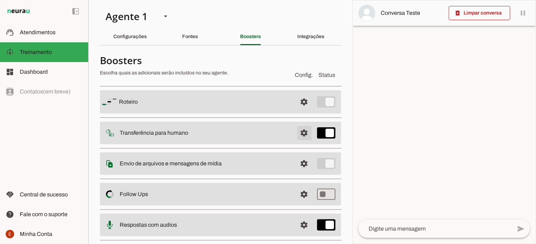
click at [296, 110] on span at bounding box center [304, 102] width 17 height 17
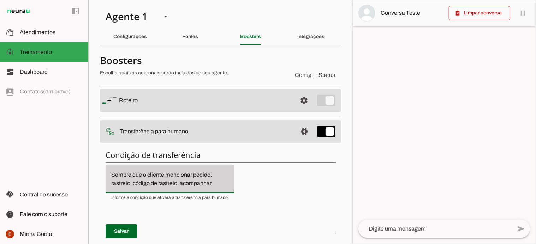
scroll to position [59, 0]
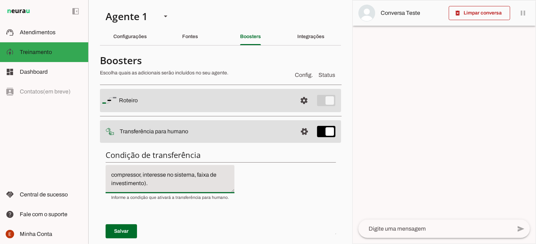
drag, startPoint x: 109, startPoint y: 176, endPoint x: 204, endPoint y: 203, distance: 99.2
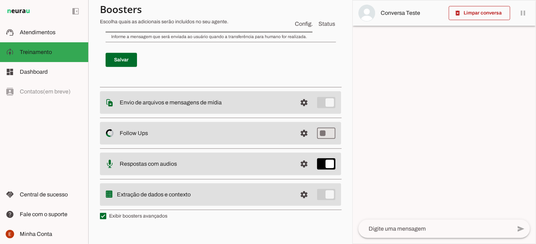
scroll to position [314, 0]
click at [0, 0] on slot "Extração de dados e contexto" at bounding box center [0, 0] width 0 height 0
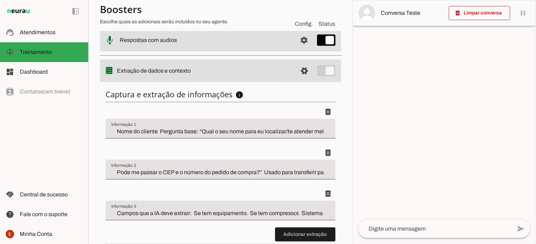
scroll to position [185, 0]
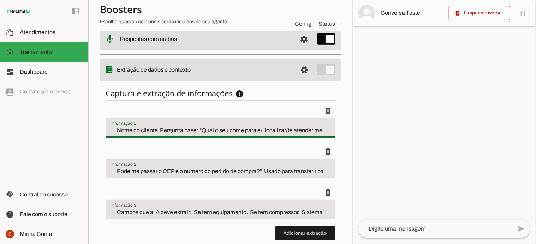
drag, startPoint x: 109, startPoint y: 128, endPoint x: 310, endPoint y: 142, distance: 201.3
click at [310, 142] on li "delete" at bounding box center [221, 124] width 230 height 41
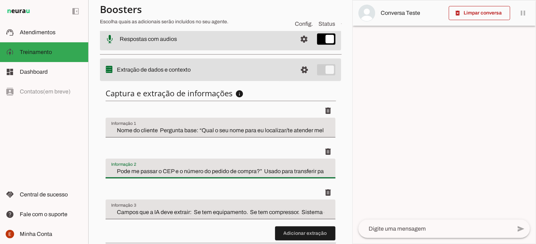
click at [112, 168] on input "Pode me passar o CEP e o número do pedido de compra?” Usado para transferir par…" at bounding box center [220, 171] width 218 height 8
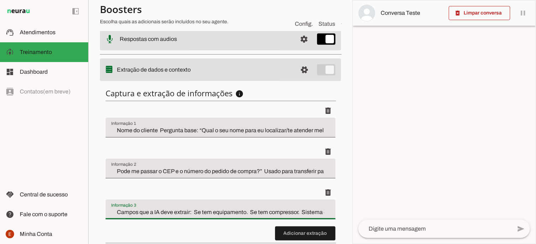
click at [110, 213] on div "Campos que a IA deve extrair: Se tem equipamento. Se tem compressor. Sistema de…" at bounding box center [221, 210] width 230 height 20
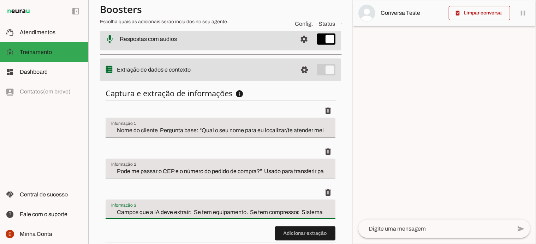
click at [111, 212] on input "Campos que a IA deve extrair: Se tem equipamento. Se tem compressor. Sistema de…" at bounding box center [220, 212] width 218 height 8
click at [118, 212] on input "Campos que a IA deve extrair: Se tem equipamento. Se tem compressor. Sistema de…" at bounding box center [220, 212] width 218 height 8
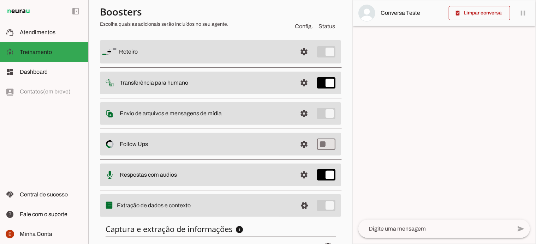
scroll to position [47, 0]
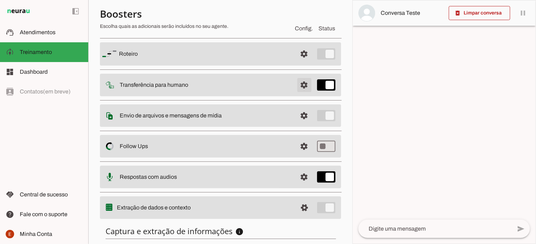
click at [300, 62] on span at bounding box center [304, 54] width 17 height 17
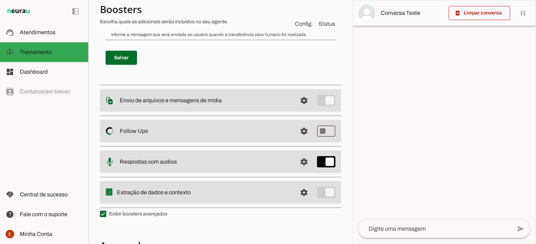
scroll to position [318, 0]
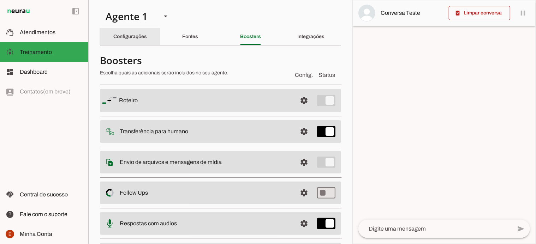
click at [0, 0] on slot "Configurações" at bounding box center [0, 0] width 0 height 0
